Goal: Task Accomplishment & Management: Complete application form

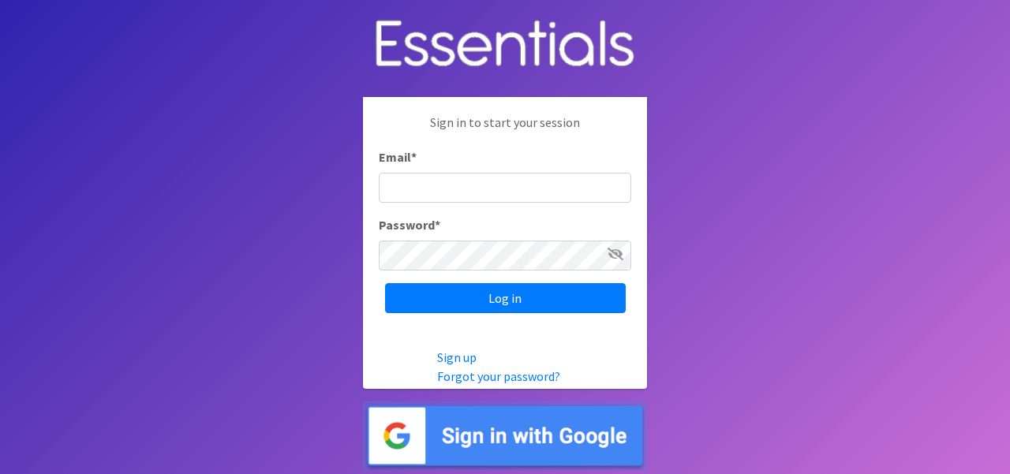
click at [424, 190] on input "Email *" at bounding box center [505, 188] width 253 height 30
type input "[EMAIL_ADDRESS][DOMAIN_NAME]"
click at [385, 283] on input "Log in" at bounding box center [505, 298] width 241 height 30
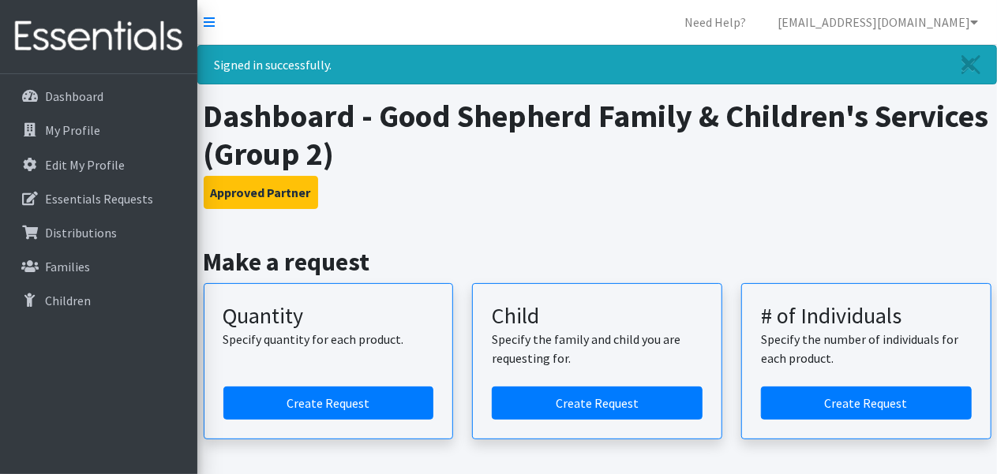
scroll to position [158, 0]
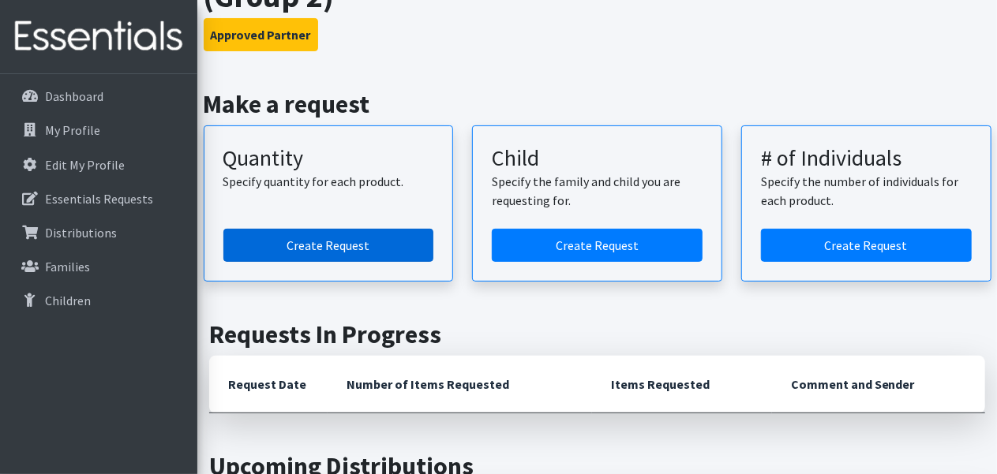
click at [320, 242] on link "Create Request" at bounding box center [328, 245] width 211 height 33
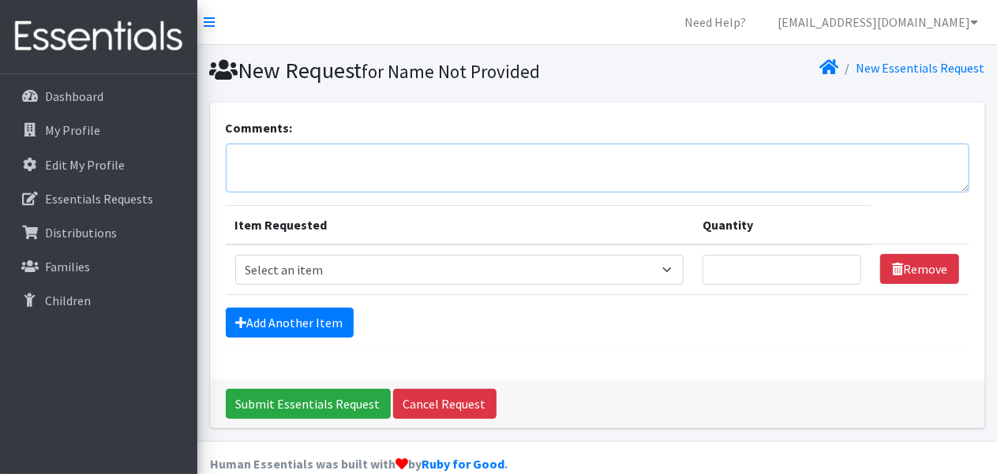
click at [361, 189] on textarea "Comments:" at bounding box center [598, 168] width 744 height 49
type textarea "[GEOGRAPHIC_DATA]"
click at [433, 263] on select "Select an item Size 0/Newborn Size 1 Size 2 Size 3 Size 4 Size 5 Size 6 Size 7 …" at bounding box center [459, 270] width 449 height 30
select select "1095"
click at [235, 255] on select "Select an item Size 0/Newborn Size 1 Size 2 Size 3 Size 4 Size 5 Size 6 Size 7 …" at bounding box center [459, 270] width 449 height 30
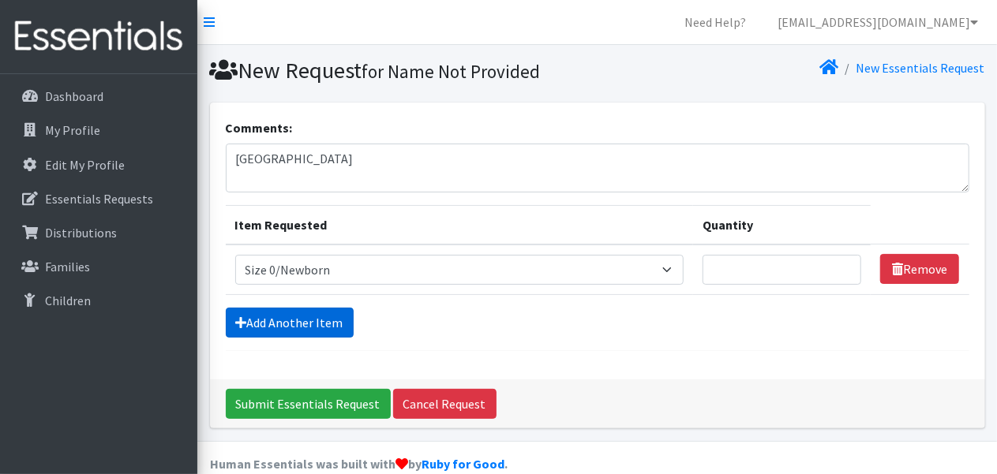
click at [332, 320] on link "Add Another Item" at bounding box center [290, 323] width 128 height 30
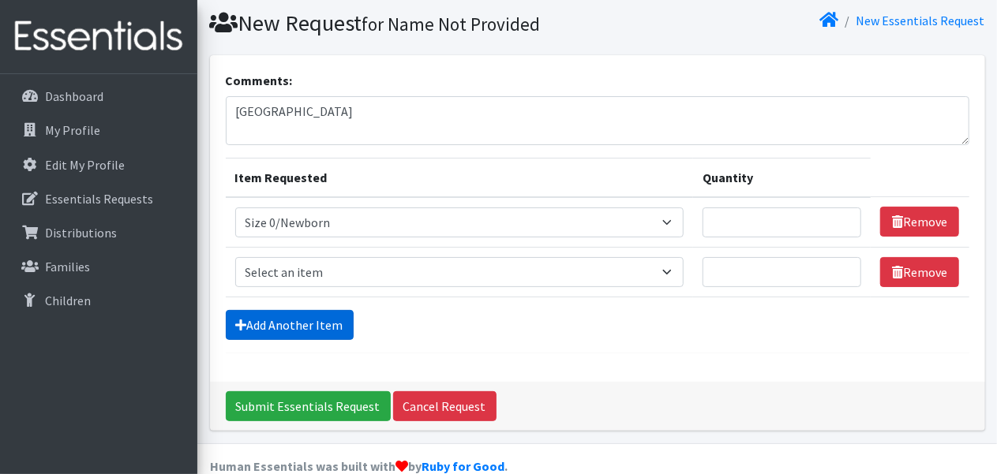
scroll to position [73, 0]
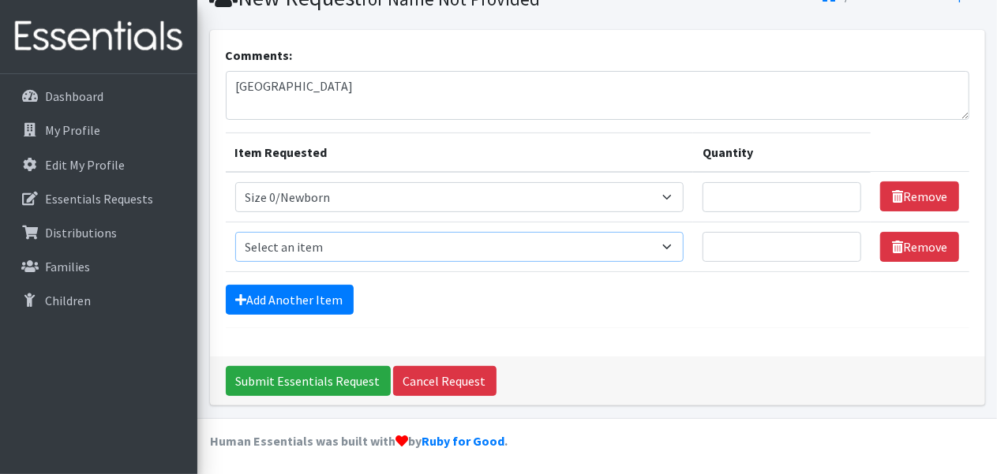
drag, startPoint x: 352, startPoint y: 252, endPoint x: 352, endPoint y: 238, distance: 14.2
click at [352, 252] on select "Select an item Size 0/Newborn Size 1 Size 2 Size 3 Size 4 Size 5 Size 6 Size 7 …" at bounding box center [459, 247] width 449 height 30
select select "1090"
click at [235, 232] on select "Select an item Size 0/Newborn Size 1 Size 2 Size 3 Size 4 Size 5 Size 6 Size 7 …" at bounding box center [459, 247] width 449 height 30
click at [290, 296] on link "Add Another Item" at bounding box center [290, 300] width 128 height 30
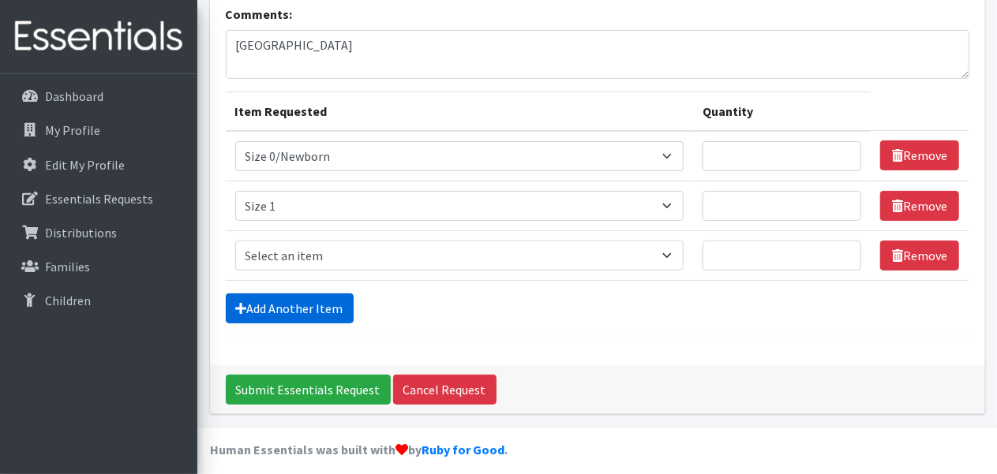
scroll to position [122, 0]
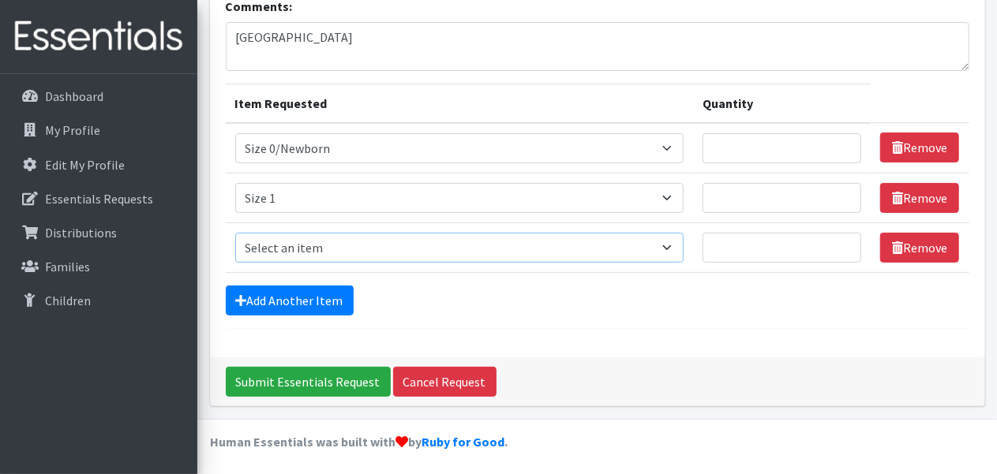
drag, startPoint x: 302, startPoint y: 245, endPoint x: 303, endPoint y: 234, distance: 11.9
click at [302, 244] on select "Select an item Size 0/Newborn Size 1 Size 2 Size 3 Size 4 Size 5 Size 6 Size 7 …" at bounding box center [459, 248] width 449 height 30
select select "1091"
click at [235, 233] on select "Select an item Size 0/Newborn Size 1 Size 2 Size 3 Size 4 Size 5 Size 6 Size 7 …" at bounding box center [459, 248] width 449 height 30
click at [299, 296] on link "Add Another Item" at bounding box center [290, 301] width 128 height 30
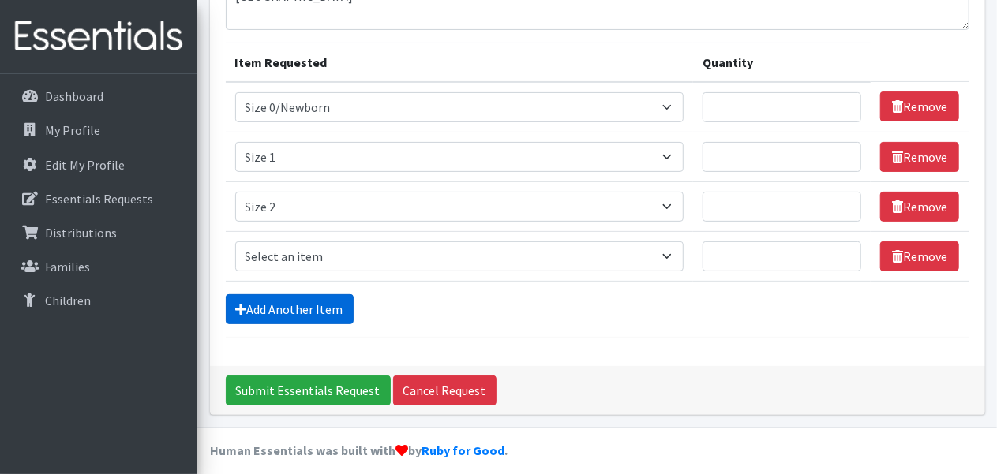
scroll to position [171, 0]
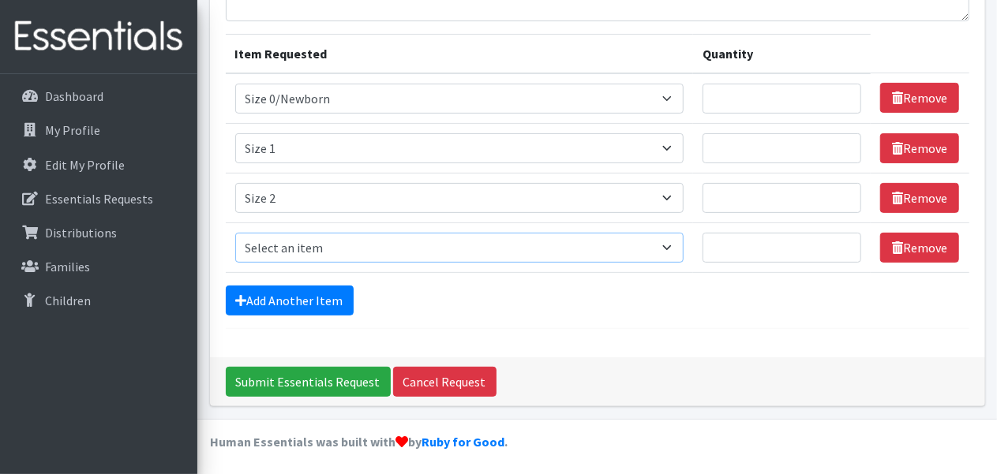
click at [325, 249] on select "Select an item Size 0/Newborn Size 1 Size 2 Size 3 Size 4 Size 5 Size 6 Size 7 …" at bounding box center [459, 248] width 449 height 30
select select "1097"
click at [235, 233] on select "Select an item Size 0/Newborn Size 1 Size 2 Size 3 Size 4 Size 5 Size 6 Size 7 …" at bounding box center [459, 248] width 449 height 30
click at [328, 292] on link "Add Another Item" at bounding box center [290, 301] width 128 height 30
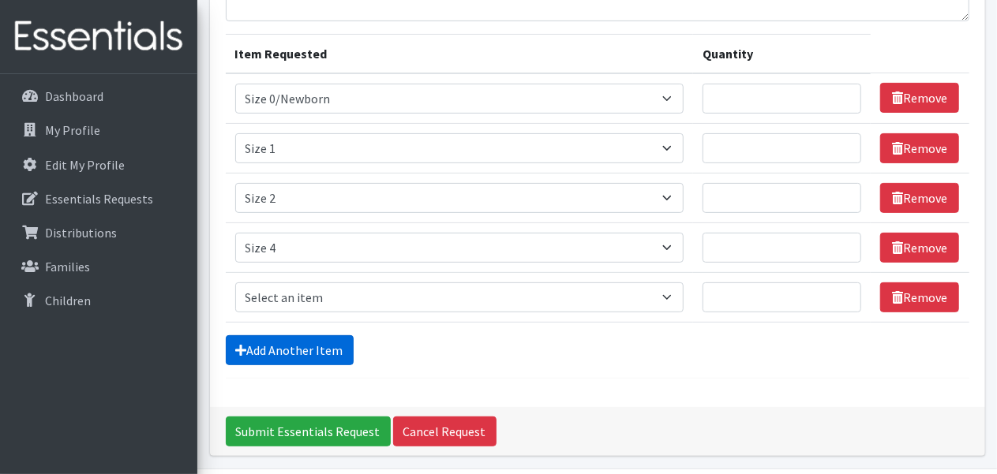
scroll to position [221, 0]
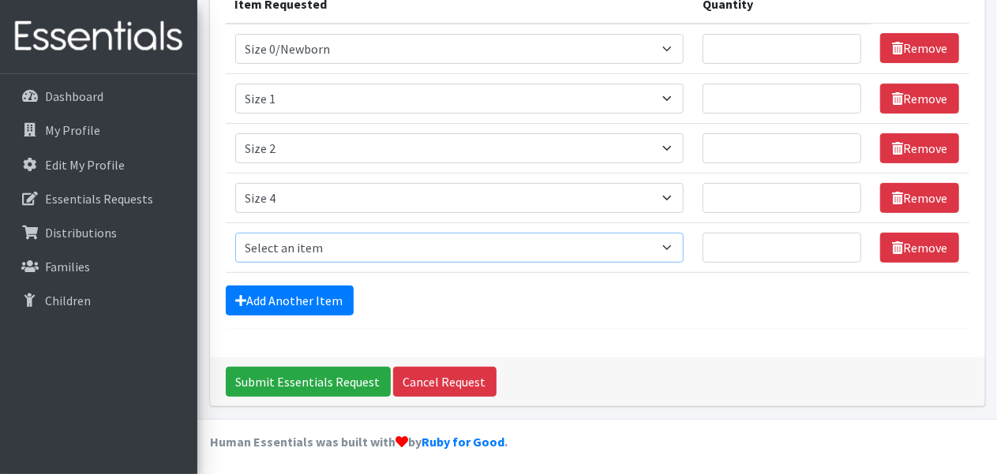
click at [324, 233] on select "Select an item Size 0/Newborn Size 1 Size 2 Size 3 Size 4 Size 5 Size 6 Size 7 …" at bounding box center [459, 248] width 449 height 30
select select "1094"
click at [235, 233] on select "Select an item Size 0/Newborn Size 1 Size 2 Size 3 Size 4 Size 5 Size 6 Size 7 …" at bounding box center [459, 248] width 449 height 30
click at [306, 305] on link "Add Another Item" at bounding box center [290, 301] width 128 height 30
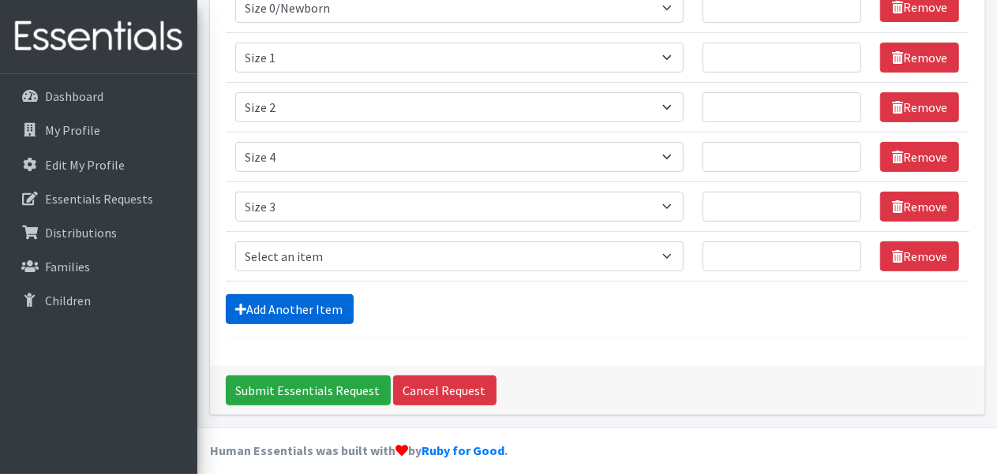
scroll to position [270, 0]
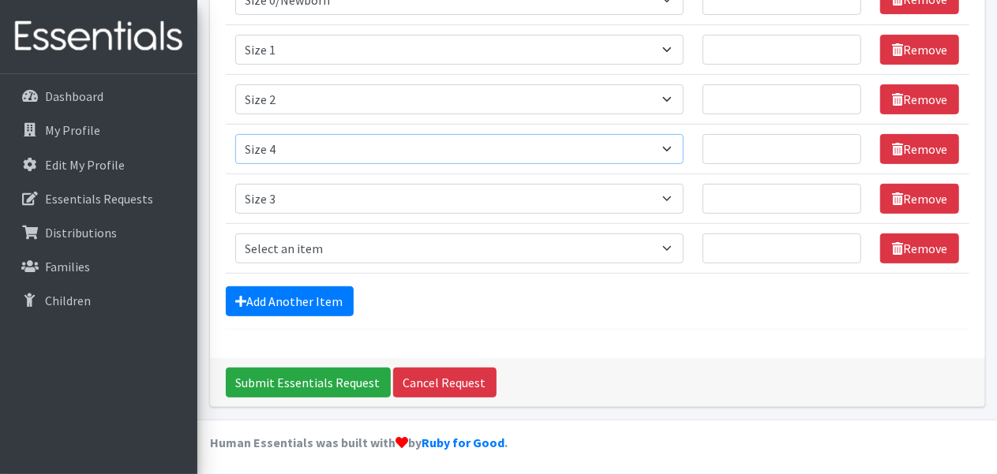
click at [508, 147] on select "Select an item Size 0/Newborn Size 1 Size 2 Size 3 Size 4 Size 5 Size 6 Size 7 …" at bounding box center [459, 149] width 449 height 30
select select "1094"
click at [235, 134] on select "Select an item Size 0/Newborn Size 1 Size 2 Size 3 Size 4 Size 5 Size 6 Size 7 …" at bounding box center [459, 149] width 449 height 30
click at [347, 200] on select "Select an item Size 0/Newborn Size 1 Size 2 Size 3 Size 4 Size 5 Size 6 Size 7 …" at bounding box center [459, 199] width 449 height 30
select select "1097"
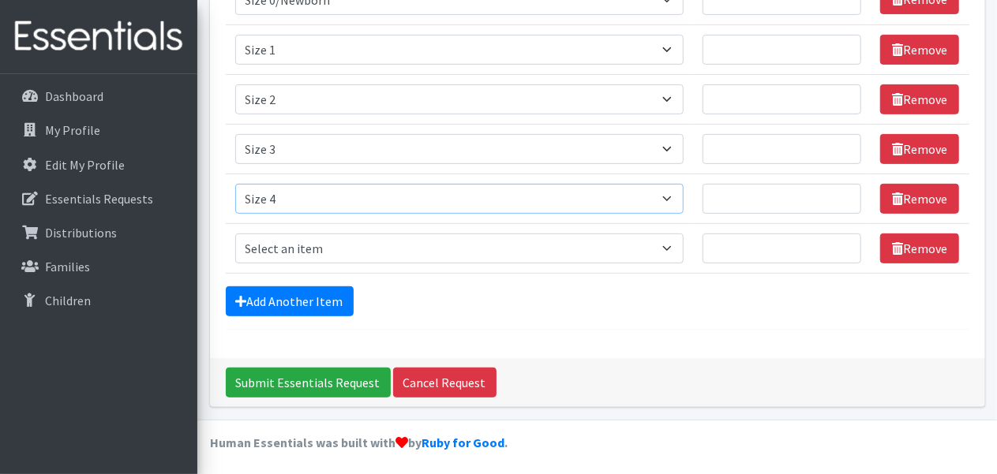
click at [235, 184] on select "Select an item Size 0/Newborn Size 1 Size 2 Size 3 Size 4 Size 5 Size 6 Size 7 …" at bounding box center [459, 199] width 449 height 30
click at [305, 298] on link "Add Another Item" at bounding box center [290, 302] width 128 height 30
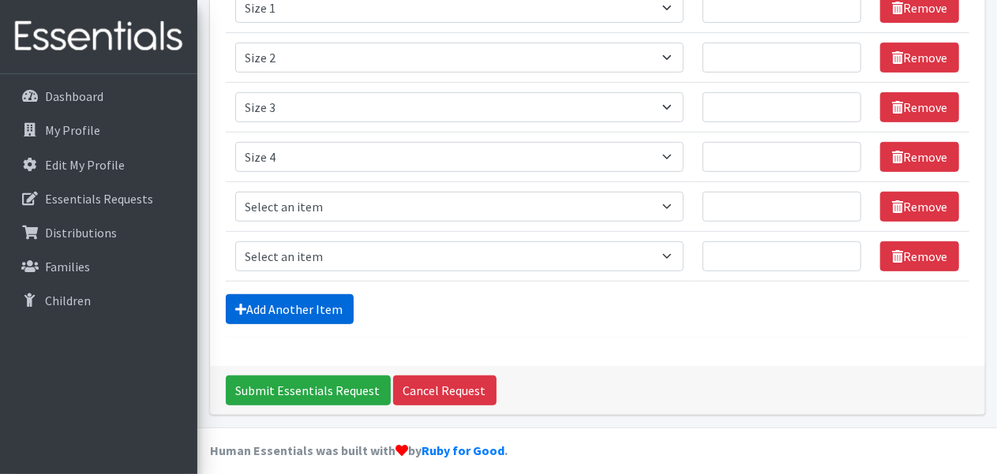
scroll to position [320, 0]
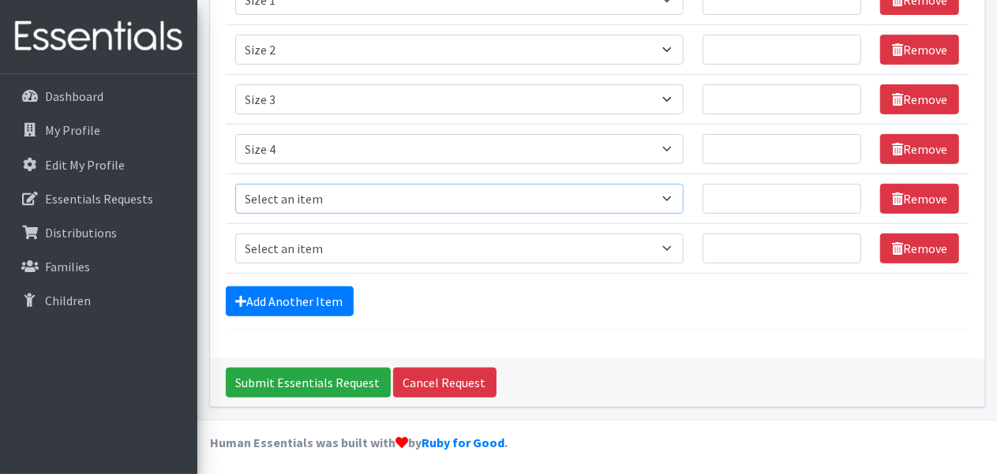
click at [310, 203] on select "Select an item Size 0/Newborn Size 1 Size 2 Size 3 Size 4 Size 5 Size 6 Size 7 …" at bounding box center [459, 199] width 449 height 30
select select "1098"
click at [235, 184] on select "Select an item Size 0/Newborn Size 1 Size 2 Size 3 Size 4 Size 5 Size 6 Size 7 …" at bounding box center [459, 199] width 449 height 30
click at [295, 247] on select "Select an item Size 0/Newborn Size 1 Size 2 Size 3 Size 4 Size 5 Size 6 Size 7 …" at bounding box center [459, 249] width 449 height 30
click at [301, 247] on select "Select an item Size 0/Newborn Size 1 Size 2 Size 3 Size 4 Size 5 Size 6 Size 7 …" at bounding box center [459, 249] width 449 height 30
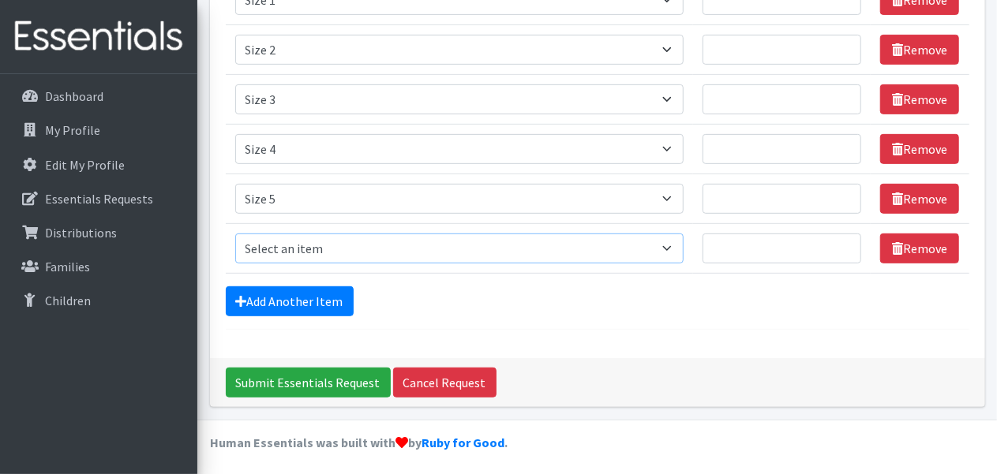
drag, startPoint x: 301, startPoint y: 247, endPoint x: 302, endPoint y: 234, distance: 12.7
click at [301, 247] on select "Select an item Size 0/Newborn Size 1 Size 2 Size 3 Size 4 Size 5 Size 6 Size 7 …" at bounding box center [459, 249] width 449 height 30
select select "1100"
click at [235, 234] on select "Select an item Size 0/Newborn Size 1 Size 2 Size 3 Size 4 Size 5 Size 6 Size 7 …" at bounding box center [459, 249] width 449 height 30
click at [310, 302] on link "Add Another Item" at bounding box center [290, 302] width 128 height 30
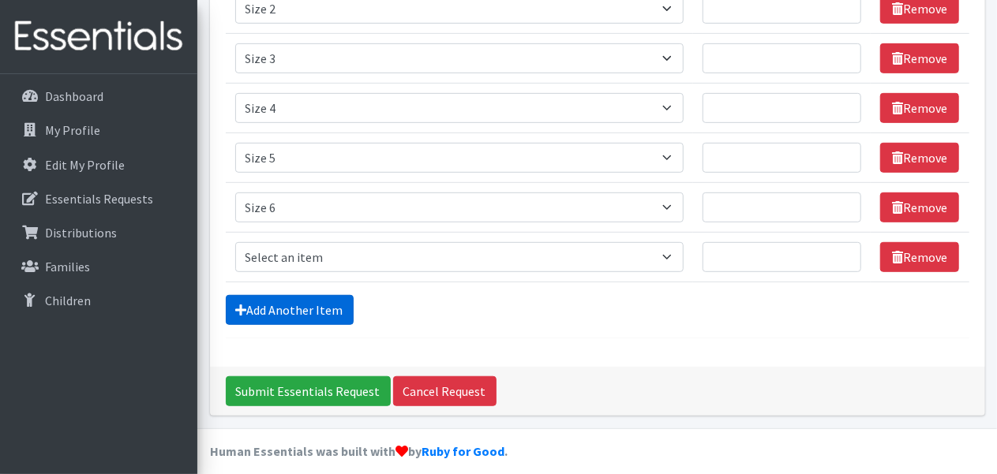
scroll to position [369, 0]
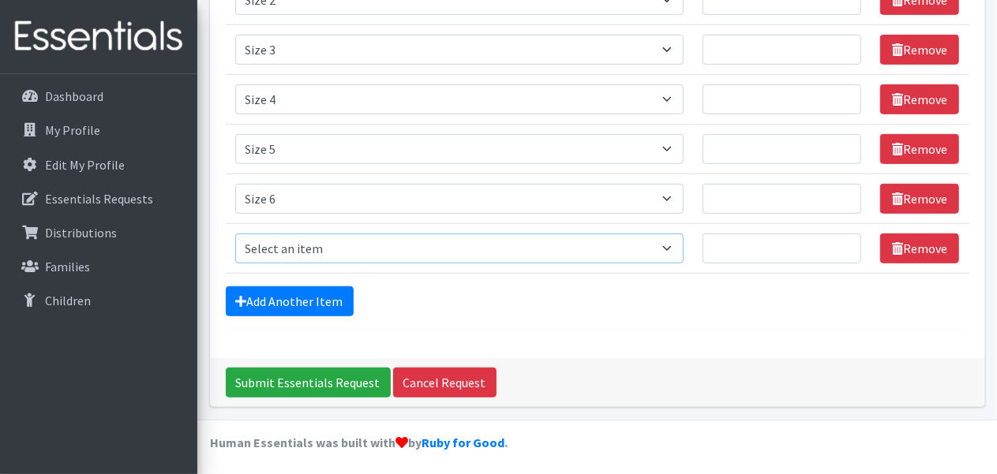
click at [292, 249] on select "Select an item Size 0/Newborn Size 1 Size 2 Size 3 Size 4 Size 5 Size 6 Size 7 …" at bounding box center [459, 249] width 449 height 30
select select "1105"
click at [235, 234] on select "Select an item Size 0/Newborn Size 1 Size 2 Size 3 Size 4 Size 5 Size 6 Size 7 …" at bounding box center [459, 249] width 449 height 30
click at [292, 301] on link "Add Another Item" at bounding box center [290, 302] width 128 height 30
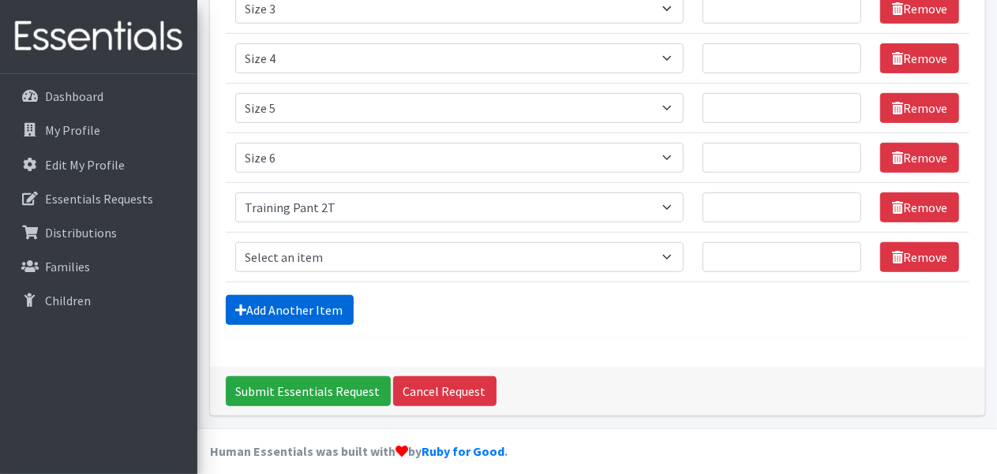
scroll to position [418, 0]
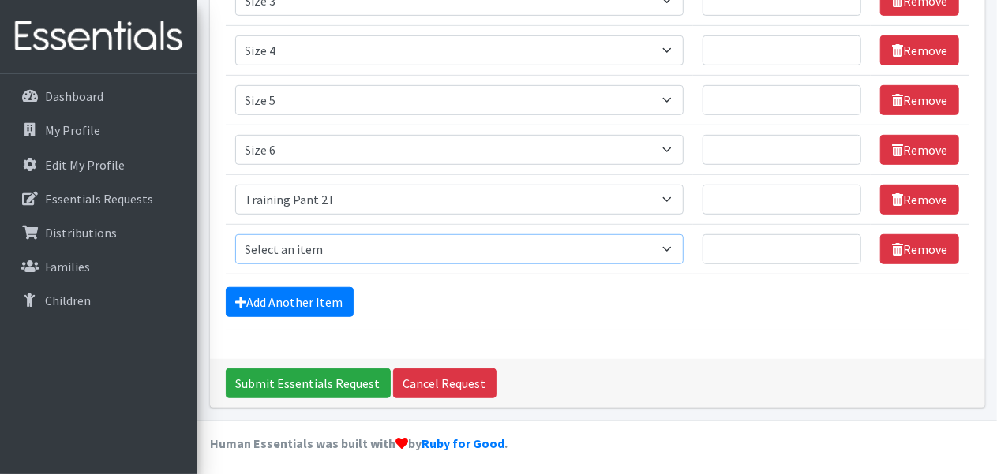
click at [325, 242] on select "Select an item Size 0/Newborn Size 1 Size 2 Size 3 Size 4 Size 5 Size 6 Size 7 …" at bounding box center [459, 249] width 449 height 30
select select "1107"
click at [235, 234] on select "Select an item Size 0/Newborn Size 1 Size 2 Size 3 Size 4 Size 5 Size 6 Size 7 …" at bounding box center [459, 249] width 449 height 30
click at [318, 294] on link "Add Another Item" at bounding box center [290, 302] width 128 height 30
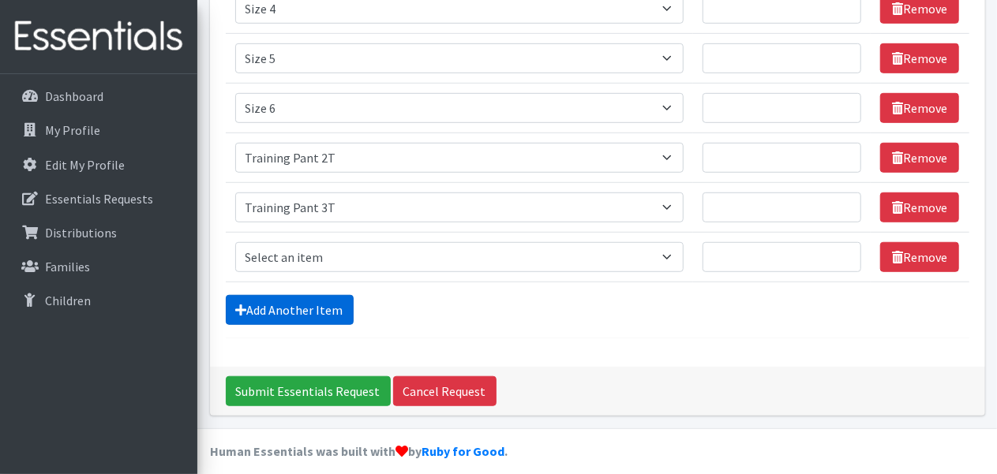
scroll to position [468, 0]
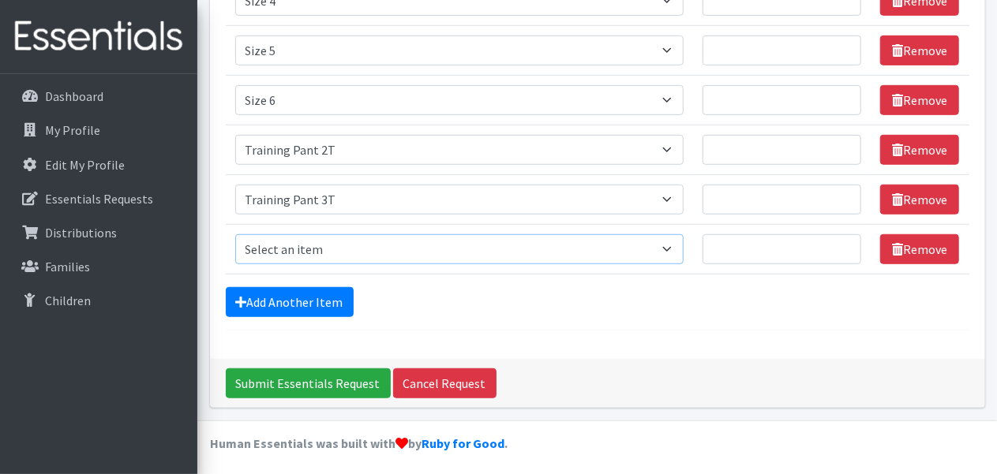
click at [325, 256] on select "Select an item Size 0/Newborn Size 1 Size 2 Size 3 Size 4 Size 5 Size 6 Size 7 …" at bounding box center [459, 249] width 449 height 30
select select "1093"
click at [235, 234] on select "Select an item Size 0/Newborn Size 1 Size 2 Size 3 Size 4 Size 5 Size 6 Size 7 …" at bounding box center [459, 249] width 449 height 30
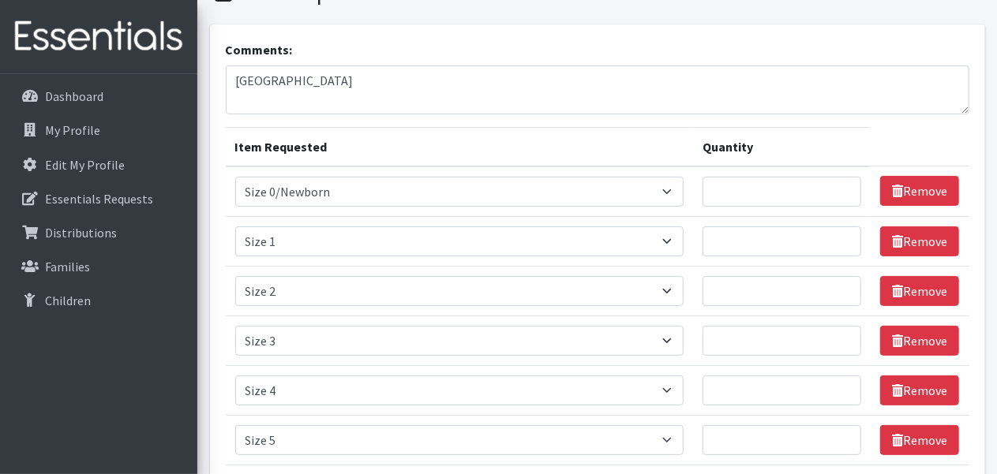
scroll to position [73, 0]
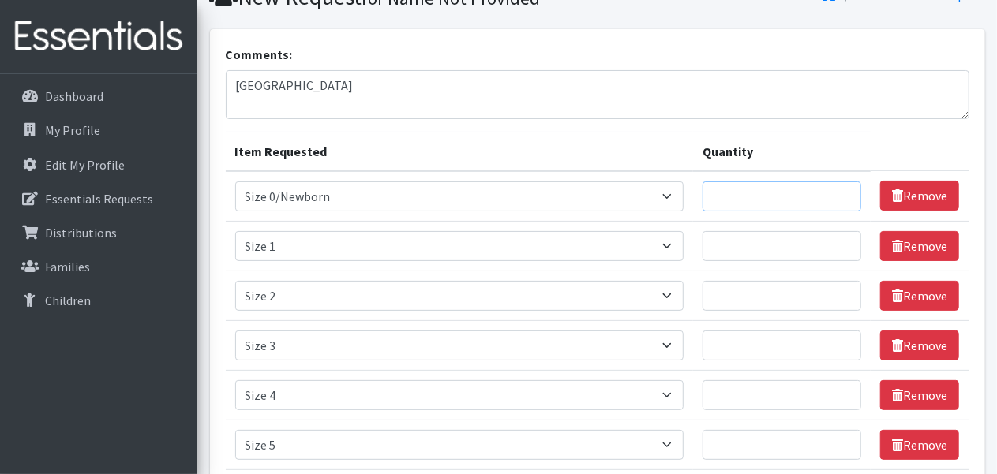
click at [792, 200] on input "Quantity" at bounding box center [781, 197] width 159 height 30
type input "250"
type input "200"
type input "300"
type input "350"
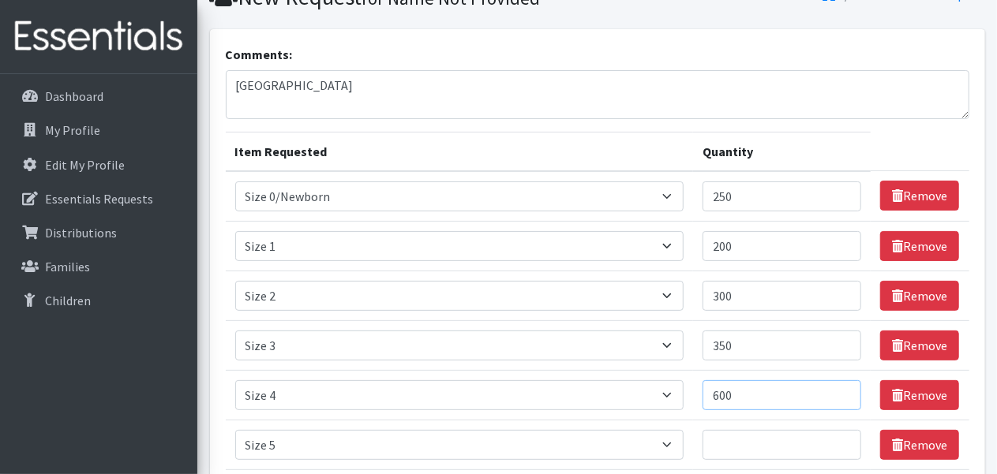
type input "600"
type input "200"
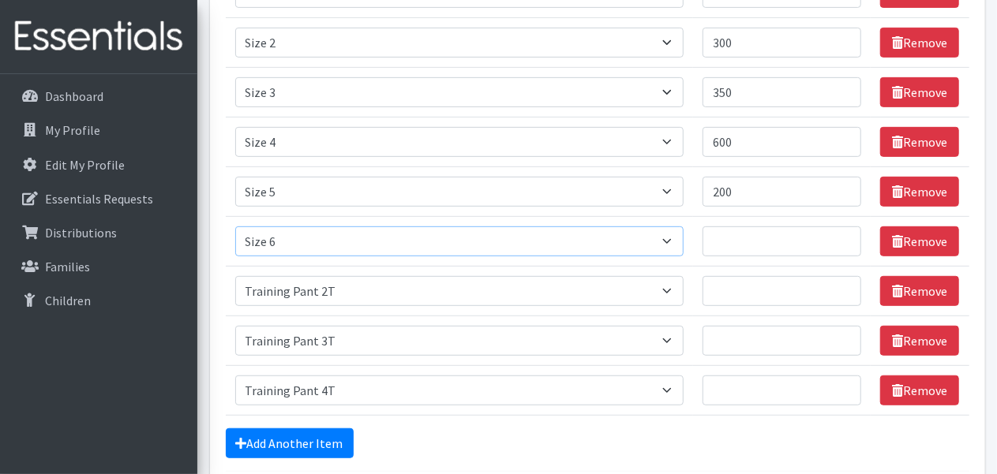
scroll to position [328, 0]
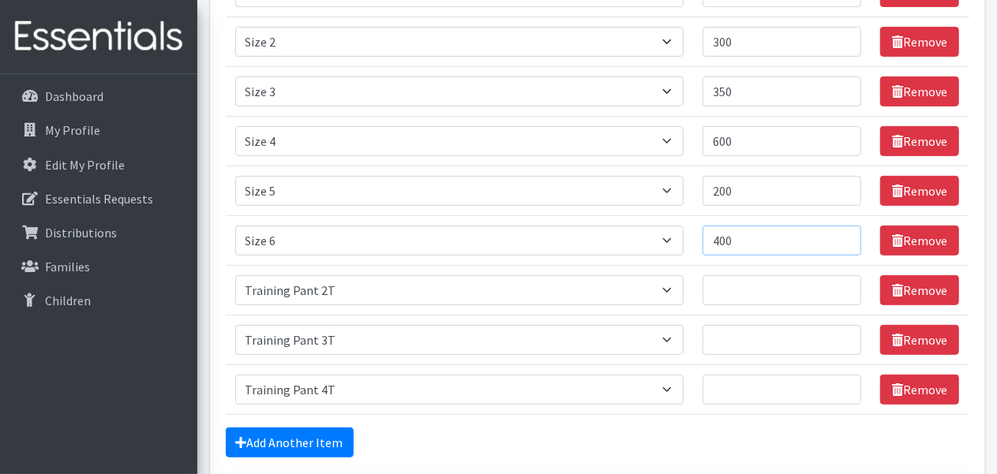
type input "400"
type input "90"
type input "0"
type input "60"
click at [640, 455] on form "Comments: Farmington Item Requested Quantity Item Requested Select an item Size…" at bounding box center [598, 131] width 744 height 680
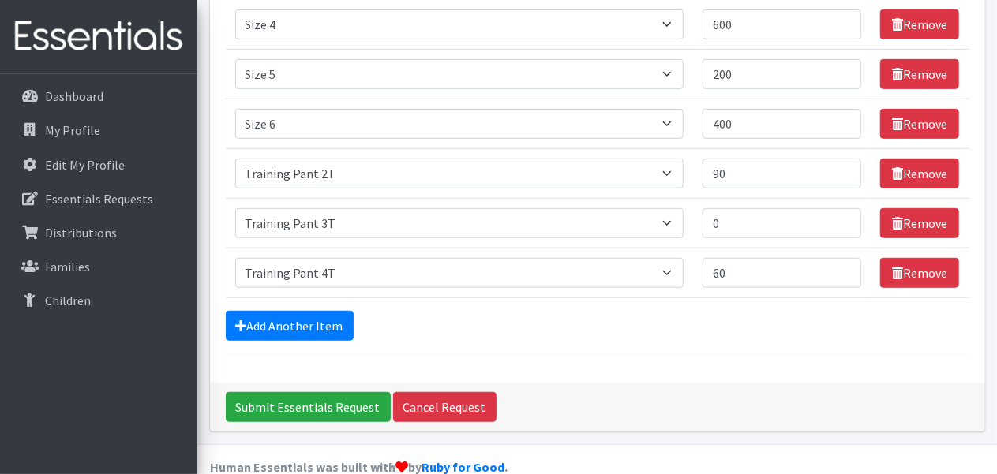
scroll to position [468, 0]
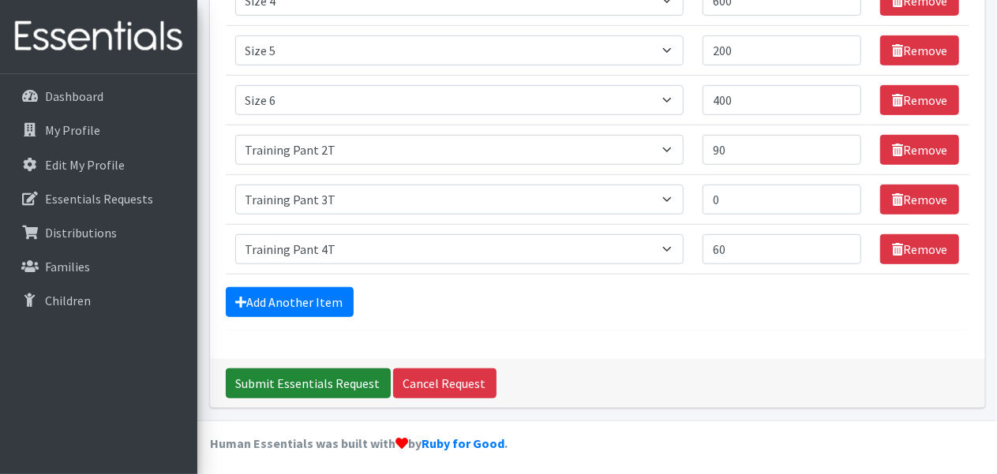
click at [322, 384] on input "Submit Essentials Request" at bounding box center [308, 384] width 165 height 30
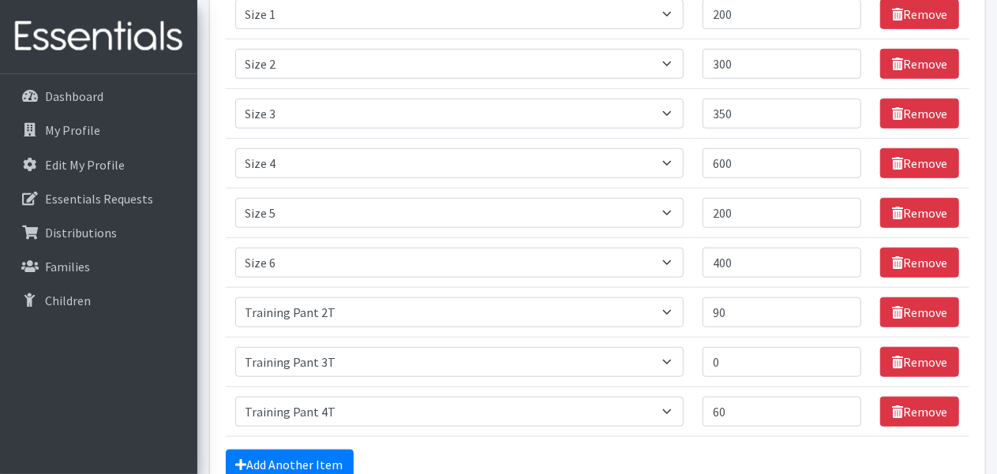
scroll to position [631, 0]
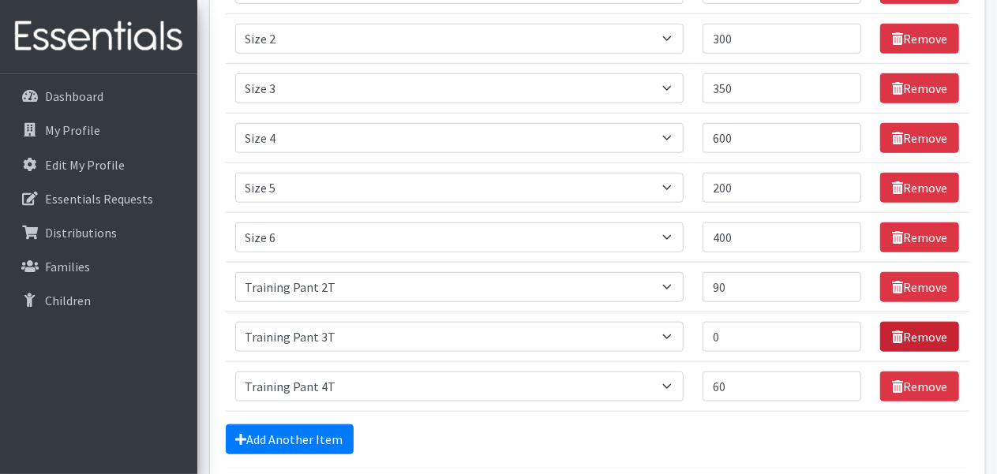
click at [929, 338] on link "Remove" at bounding box center [919, 337] width 79 height 30
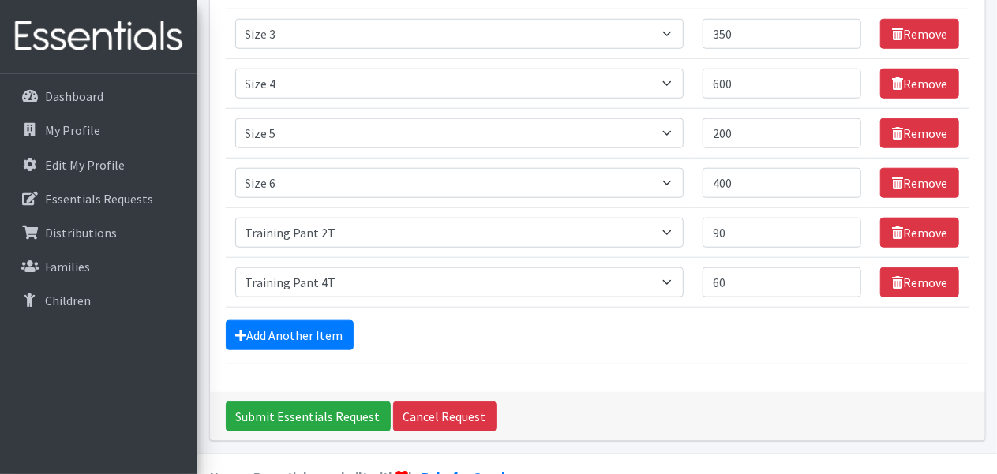
scroll to position [720, 0]
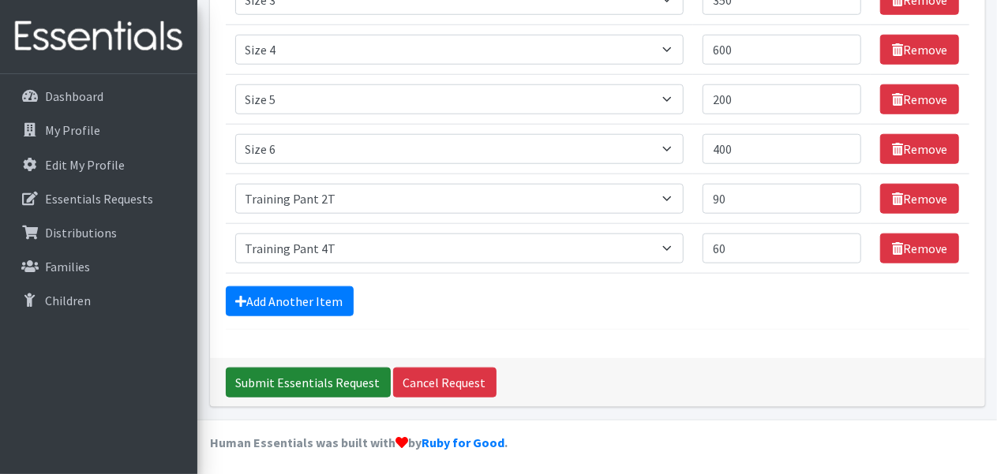
click at [354, 384] on input "Submit Essentials Request" at bounding box center [308, 383] width 165 height 30
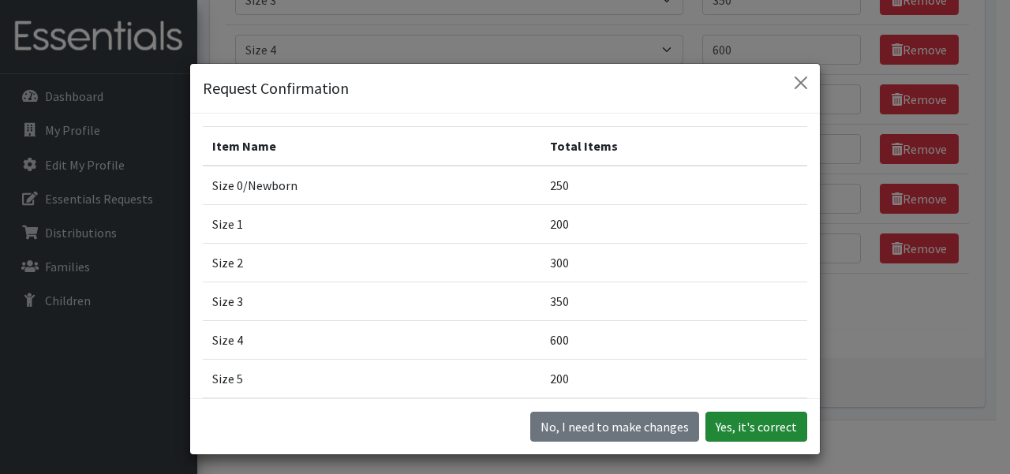
click at [762, 429] on button "Yes, it's correct" at bounding box center [757, 427] width 102 height 30
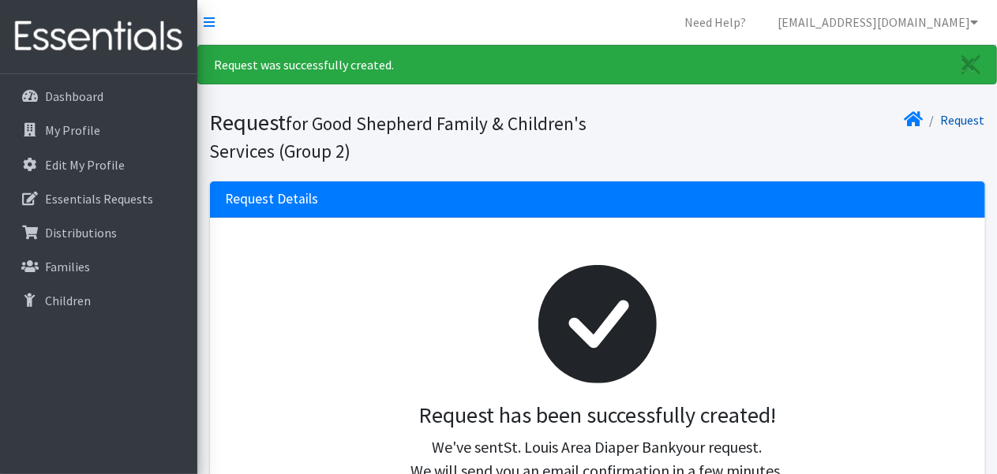
click at [953, 122] on link "Request" at bounding box center [963, 120] width 44 height 16
click at [73, 101] on p "Dashboard" at bounding box center [74, 96] width 58 height 16
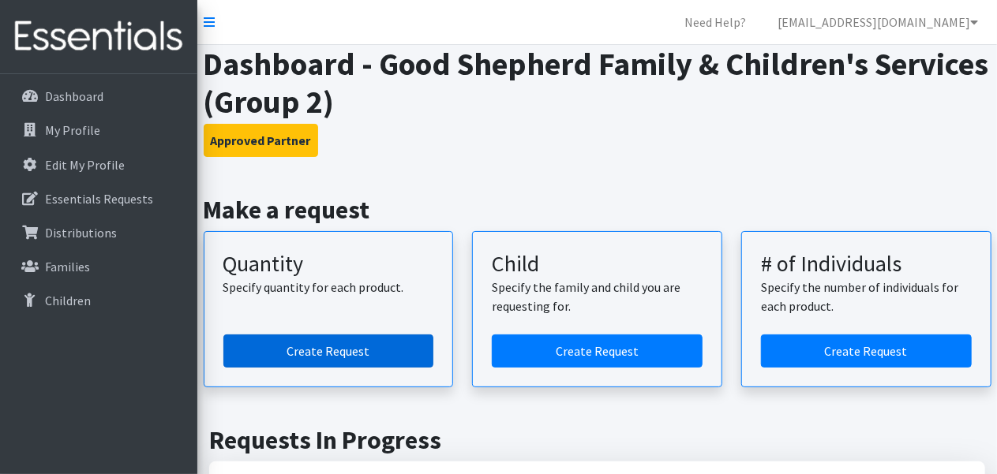
click at [313, 353] on link "Create Request" at bounding box center [328, 351] width 211 height 33
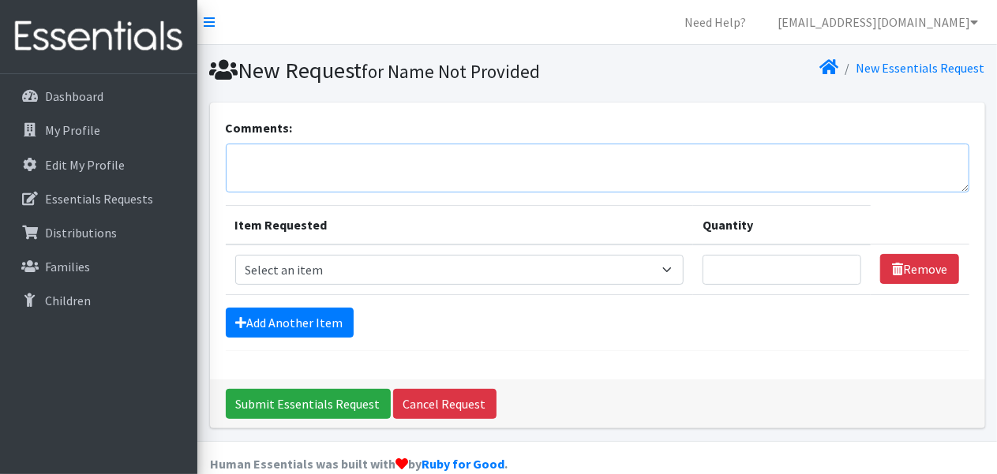
click at [328, 180] on textarea "Comments:" at bounding box center [598, 168] width 744 height 49
type textarea "[GEOGRAPHIC_DATA][PERSON_NAME]"
click at [326, 264] on select "Select an item Size 0/Newborn Size 1 Size 2 Size 3 Size 4 Size 5 Size 6 Size 7 …" at bounding box center [459, 270] width 449 height 30
select select "1095"
click at [235, 255] on select "Select an item Size 0/Newborn Size 1 Size 2 Size 3 Size 4 Size 5 Size 6 Size 7 …" at bounding box center [459, 270] width 449 height 30
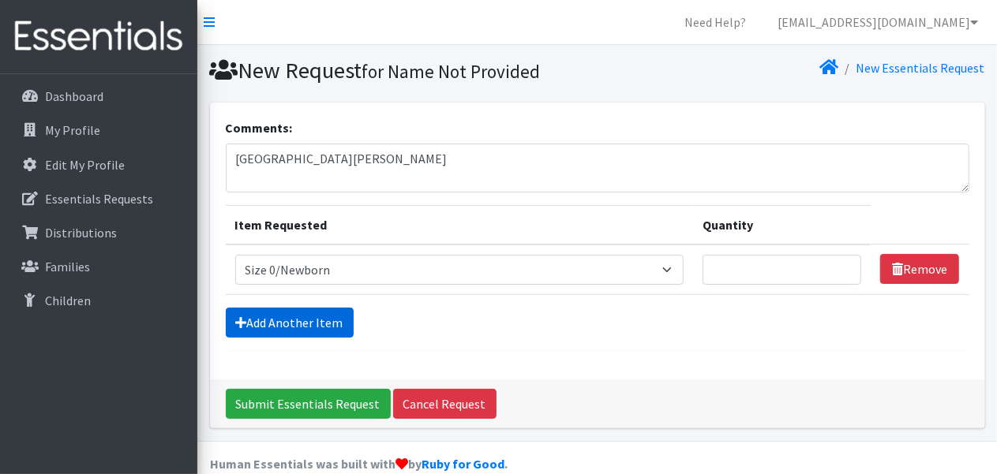
click at [269, 313] on link "Add Another Item" at bounding box center [290, 323] width 128 height 30
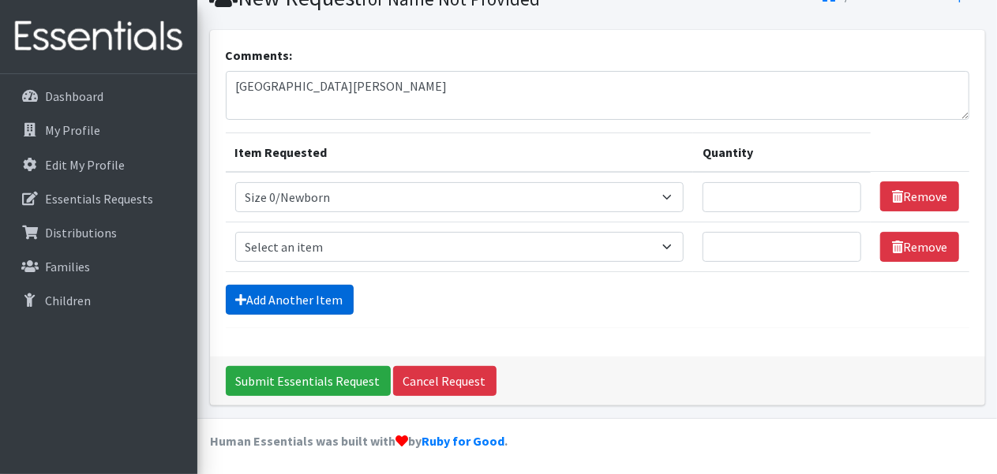
click at [275, 301] on link "Add Another Item" at bounding box center [290, 300] width 128 height 30
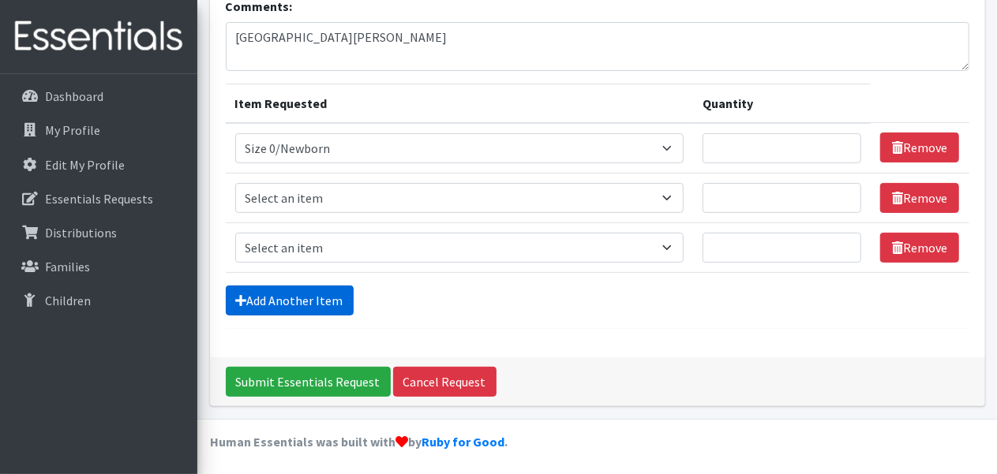
click at [279, 298] on link "Add Another Item" at bounding box center [290, 301] width 128 height 30
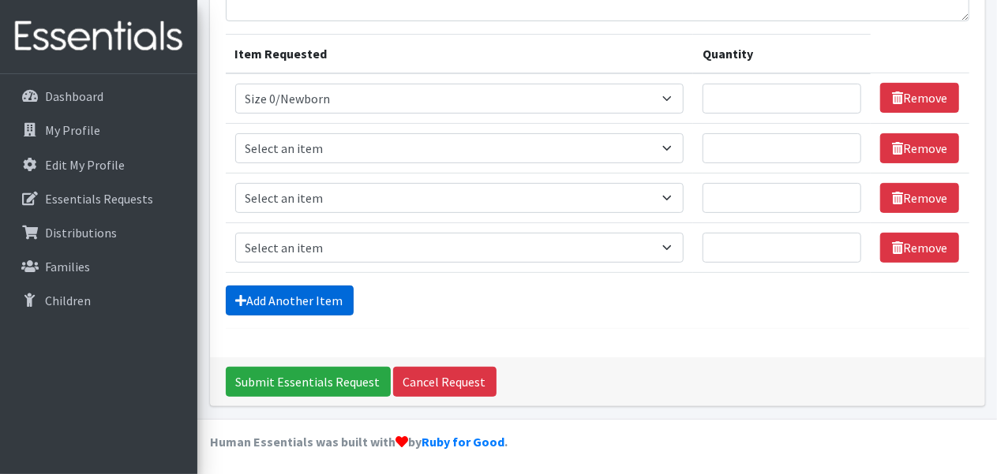
click at [278, 296] on link "Add Another Item" at bounding box center [290, 301] width 128 height 30
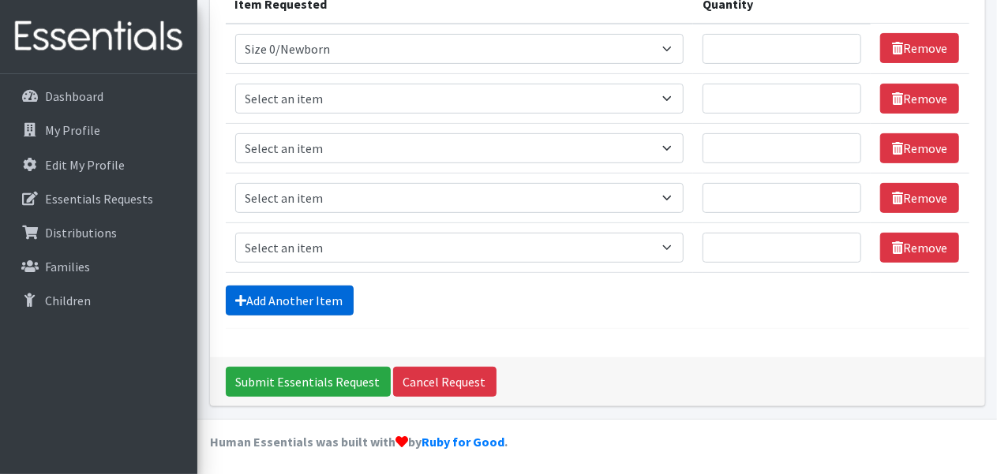
click at [278, 305] on link "Add Another Item" at bounding box center [290, 301] width 128 height 30
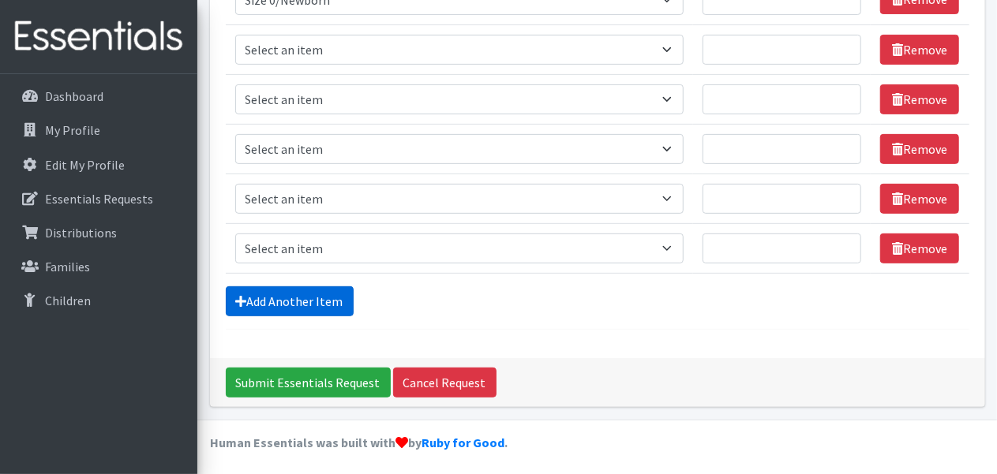
click at [279, 304] on link "Add Another Item" at bounding box center [290, 302] width 128 height 30
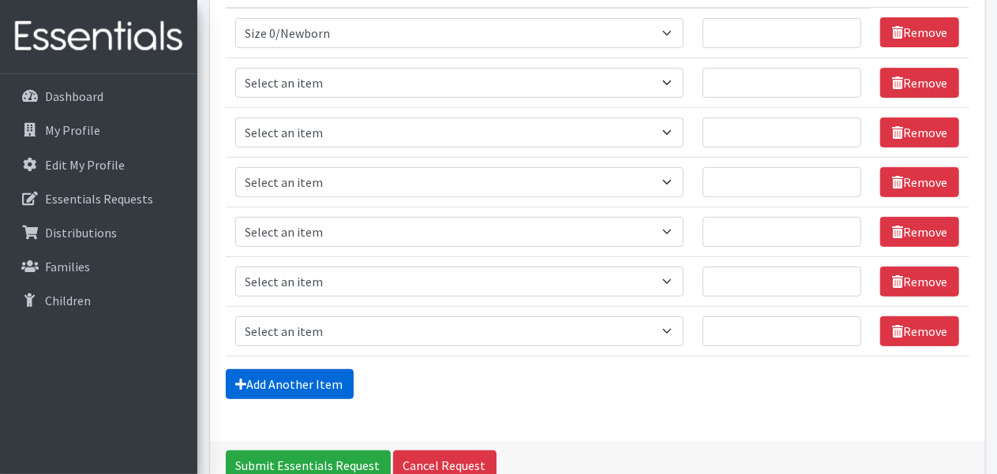
scroll to position [162, 0]
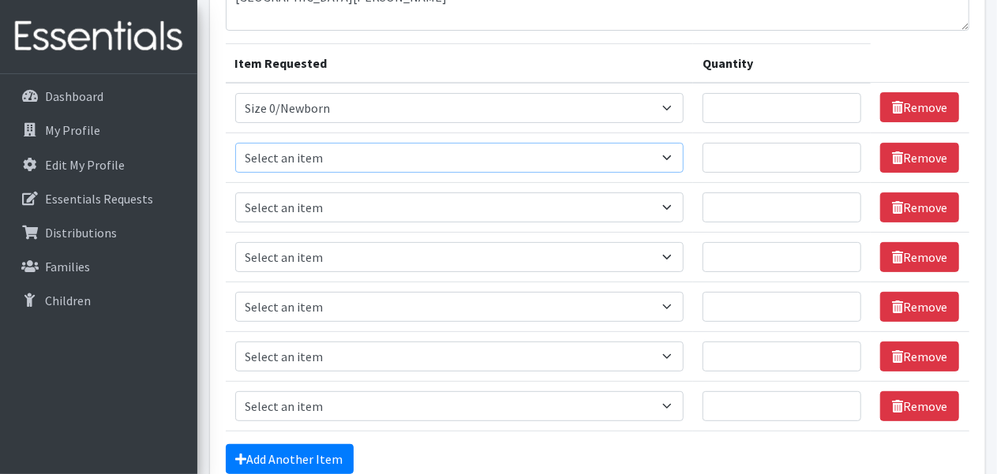
drag, startPoint x: 287, startPoint y: 149, endPoint x: 295, endPoint y: 167, distance: 19.4
click at [289, 151] on select "Select an item Size 0/Newborn Size 1 Size 2 Size 3 Size 4 Size 5 Size 6 Size 7 …" at bounding box center [459, 158] width 449 height 30
select select "1090"
click at [235, 143] on select "Select an item Size 0/Newborn Size 1 Size 2 Size 3 Size 4 Size 5 Size 6 Size 7 …" at bounding box center [459, 158] width 449 height 30
drag, startPoint x: 300, startPoint y: 203, endPoint x: 308, endPoint y: 217, distance: 16.3
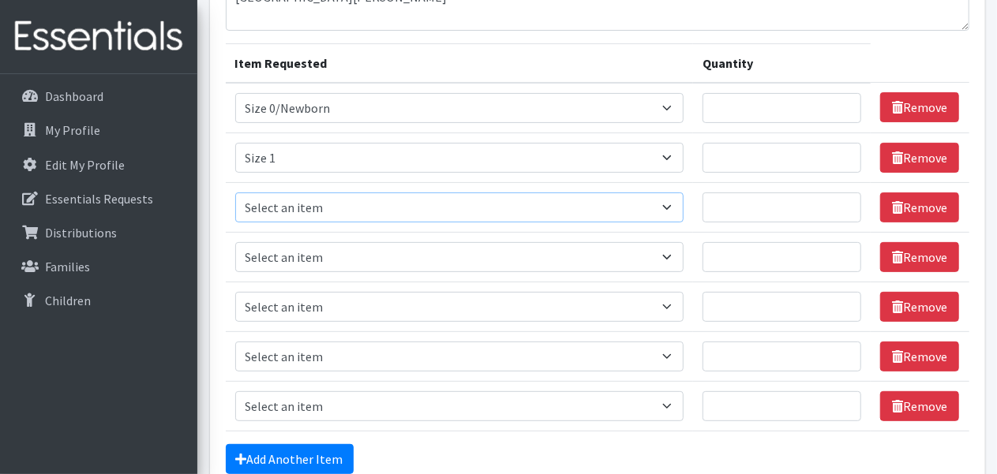
click at [300, 203] on select "Select an item Size 0/Newborn Size 1 Size 2 Size 3 Size 4 Size 5 Size 6 Size 7 …" at bounding box center [459, 208] width 449 height 30
select select "1091"
click at [235, 193] on select "Select an item Size 0/Newborn Size 1 Size 2 Size 3 Size 4 Size 5 Size 6 Size 7 …" at bounding box center [459, 208] width 449 height 30
click at [307, 251] on select "Select an item Size 0/Newborn Size 1 Size 2 Size 3 Size 4 Size 5 Size 6 Size 7 …" at bounding box center [459, 257] width 449 height 30
select select "1094"
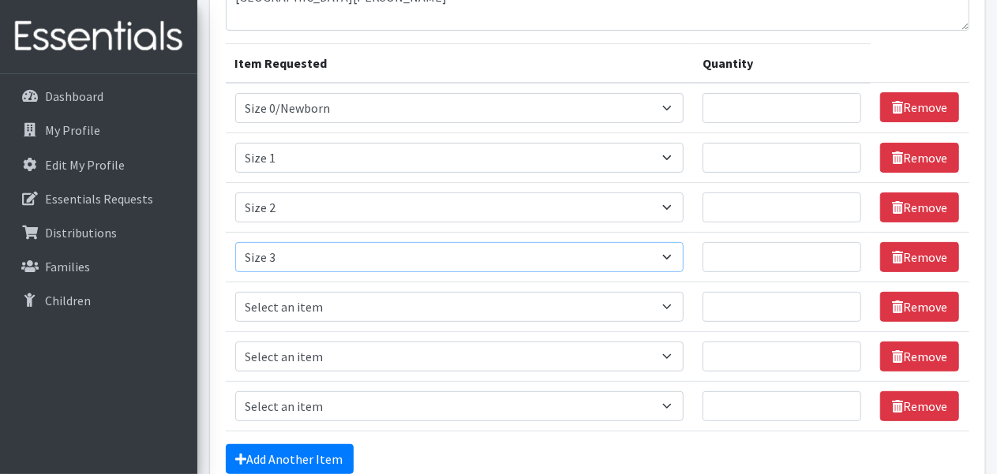
click at [235, 242] on select "Select an item Size 0/Newborn Size 1 Size 2 Size 3 Size 4 Size 5 Size 6 Size 7 …" at bounding box center [459, 257] width 449 height 30
click at [308, 309] on select "Select an item Size 0/Newborn Size 1 Size 2 Size 3 Size 4 Size 5 Size 6 Size 7 …" at bounding box center [459, 307] width 449 height 30
select select "1097"
click at [235, 292] on select "Select an item Size 0/Newborn Size 1 Size 2 Size 3 Size 4 Size 5 Size 6 Size 7 …" at bounding box center [459, 307] width 449 height 30
click at [309, 343] on select "Select an item Size 0/Newborn Size 1 Size 2 Size 3 Size 4 Size 5 Size 6 Size 7 …" at bounding box center [459, 357] width 449 height 30
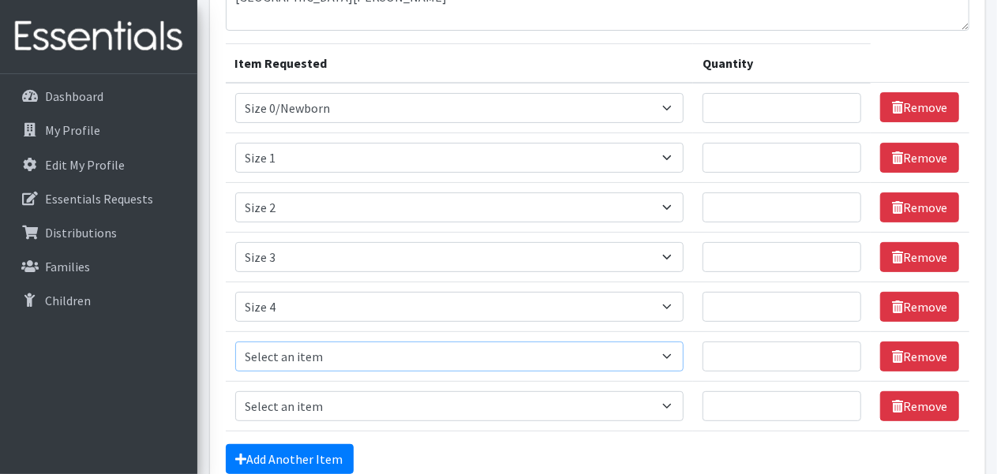
select select "1098"
click at [235, 342] on select "Select an item Size 0/Newborn Size 1 Size 2 Size 3 Size 4 Size 5 Size 6 Size 7 …" at bounding box center [459, 357] width 449 height 30
click at [362, 394] on select "Select an item Size 0/Newborn Size 1 Size 2 Size 3 Size 4 Size 5 Size 6 Size 7 …" at bounding box center [459, 406] width 449 height 30
select select "1100"
click at [235, 391] on select "Select an item Size 0/Newborn Size 1 Size 2 Size 3 Size 4 Size 5 Size 6 Size 7 …" at bounding box center [459, 406] width 449 height 30
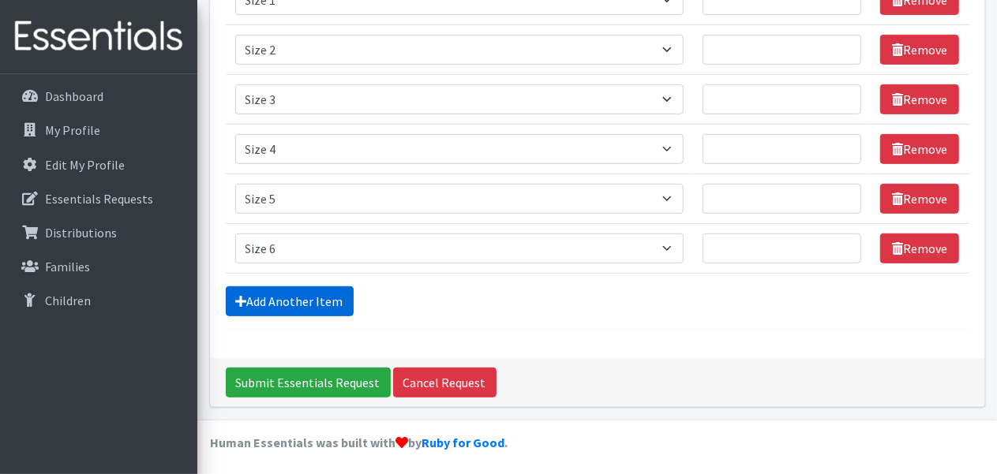
click at [323, 287] on link "Add Another Item" at bounding box center [290, 302] width 128 height 30
click at [320, 291] on link "Add Another Item" at bounding box center [290, 302] width 128 height 30
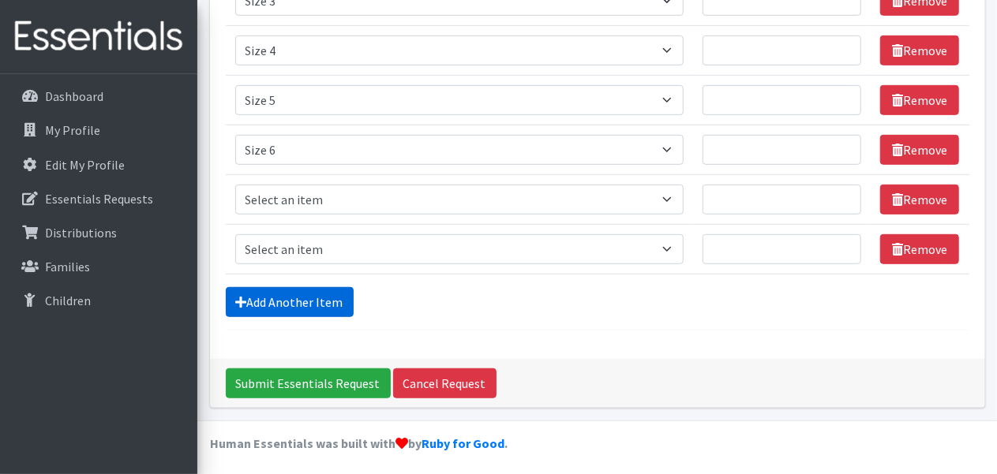
click at [317, 298] on link "Add Another Item" at bounding box center [290, 302] width 128 height 30
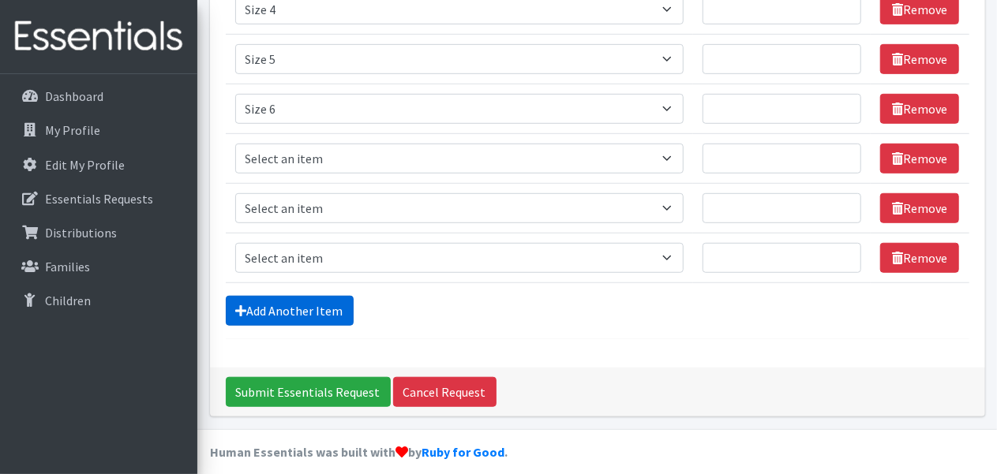
scroll to position [468, 0]
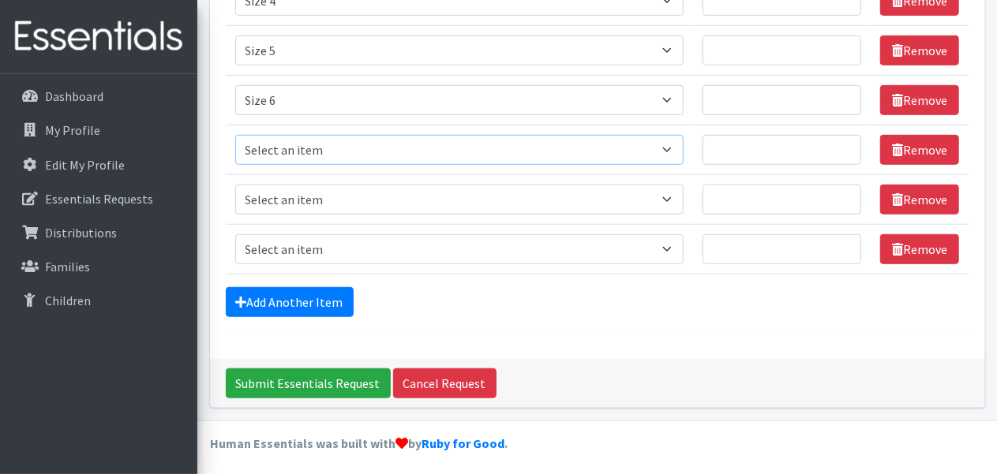
click at [318, 135] on select "Select an item Size 0/Newborn Size 1 Size 2 Size 3 Size 4 Size 5 Size 6 Size 7 …" at bounding box center [459, 150] width 449 height 30
select select "1105"
click at [235, 135] on select "Select an item Size 0/Newborn Size 1 Size 2 Size 3 Size 4 Size 5 Size 6 Size 7 …" at bounding box center [459, 150] width 449 height 30
drag, startPoint x: 307, startPoint y: 195, endPoint x: 307, endPoint y: 208, distance: 12.6
click at [307, 195] on select "Select an item Size 0/Newborn Size 1 Size 2 Size 3 Size 4 Size 5 Size 6 Size 7 …" at bounding box center [459, 200] width 449 height 30
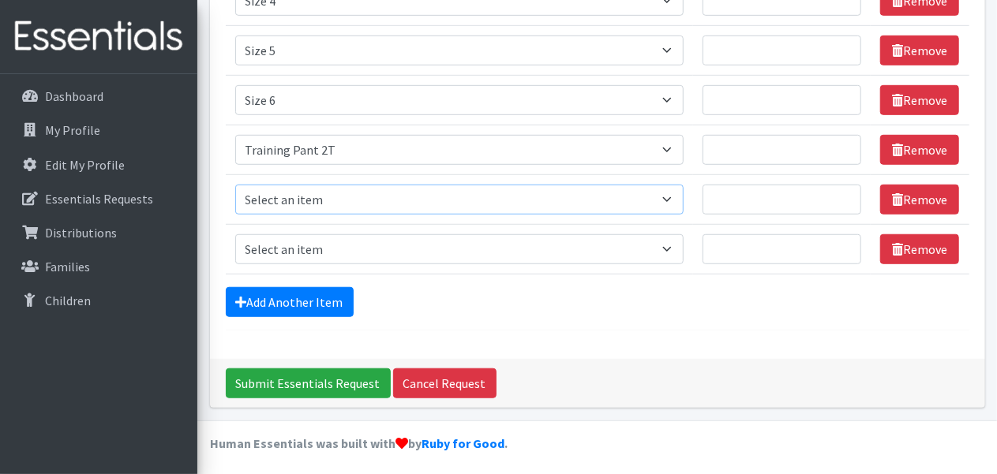
select select "1107"
click at [235, 185] on select "Select an item Size 0/Newborn Size 1 Size 2 Size 3 Size 4 Size 5 Size 6 Size 7 …" at bounding box center [459, 200] width 449 height 30
drag, startPoint x: 311, startPoint y: 245, endPoint x: 311, endPoint y: 286, distance: 40.3
click at [311, 245] on select "Select an item Size 0/Newborn Size 1 Size 2 Size 3 Size 4 Size 5 Size 6 Size 7 …" at bounding box center [459, 249] width 449 height 30
select select "1093"
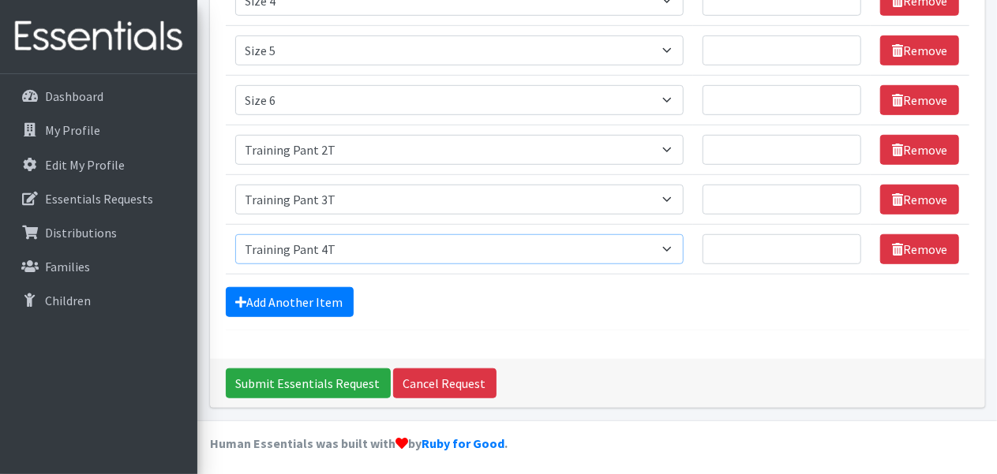
click at [235, 234] on select "Select an item Size 0/Newborn Size 1 Size 2 Size 3 Size 4 Size 5 Size 6 Size 7 …" at bounding box center [459, 249] width 449 height 30
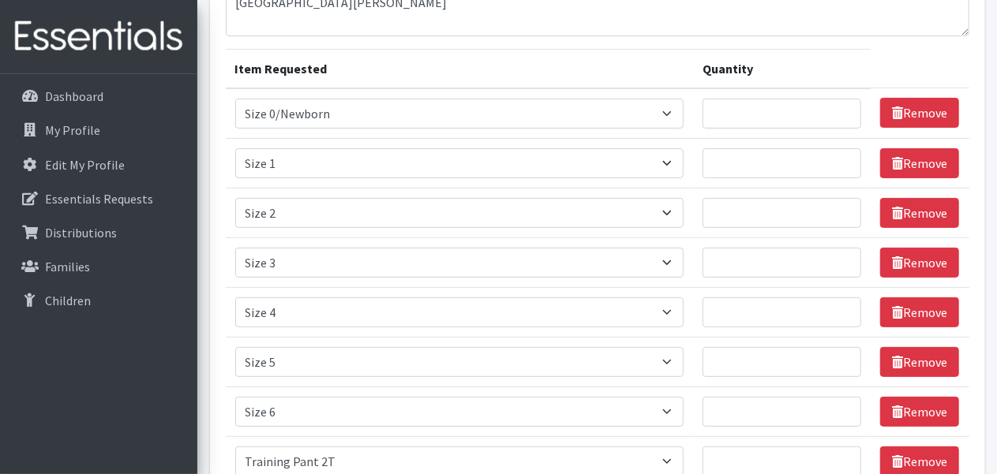
scroll to position [152, 0]
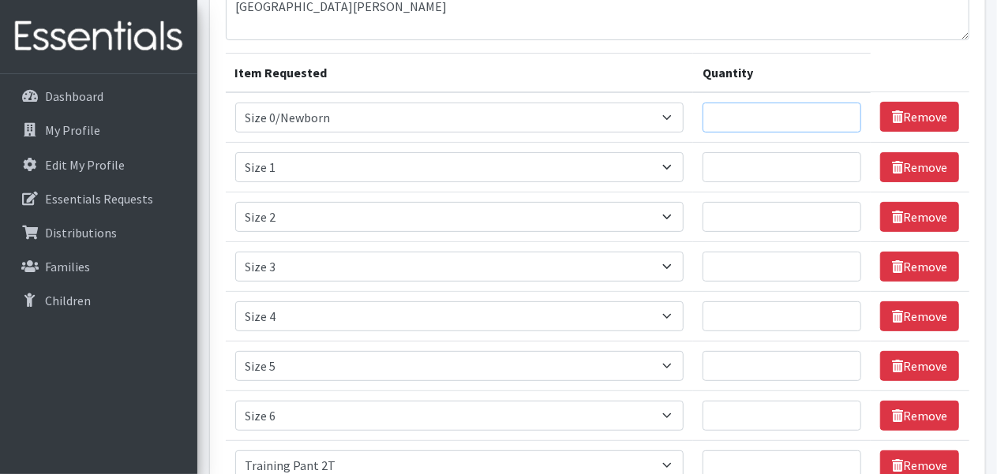
click at [747, 123] on input "Quantity" at bounding box center [781, 118] width 159 height 30
type input "225"
click at [781, 175] on input "Quantity" at bounding box center [781, 167] width 159 height 30
type input "450"
click at [763, 215] on input "Quantity" at bounding box center [781, 217] width 159 height 30
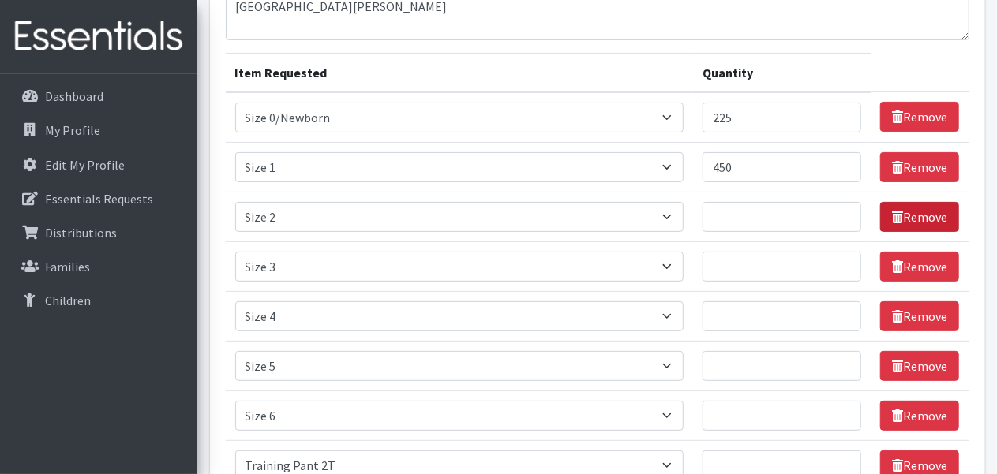
click at [909, 212] on link "Remove" at bounding box center [919, 217] width 79 height 30
click at [780, 217] on input "Quantity" at bounding box center [781, 217] width 159 height 30
type input "325"
click at [735, 263] on input "Quantity" at bounding box center [781, 267] width 159 height 30
type input "1000"
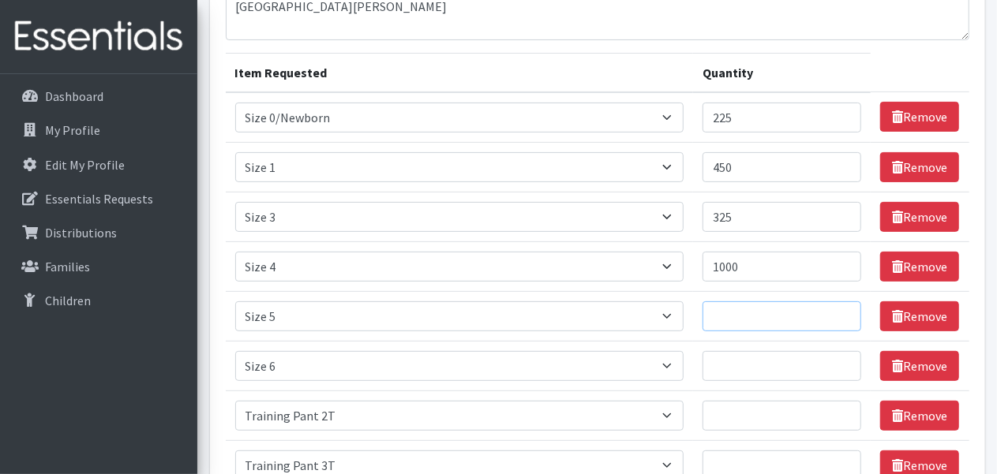
click at [740, 317] on input "Quantity" at bounding box center [781, 317] width 159 height 30
type input "600"
click at [756, 376] on input "Quantity" at bounding box center [781, 366] width 159 height 30
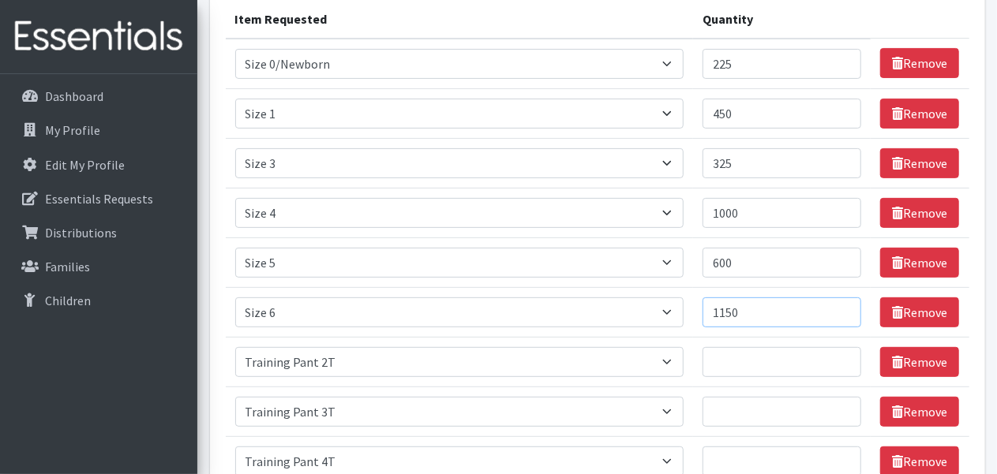
scroll to position [231, 0]
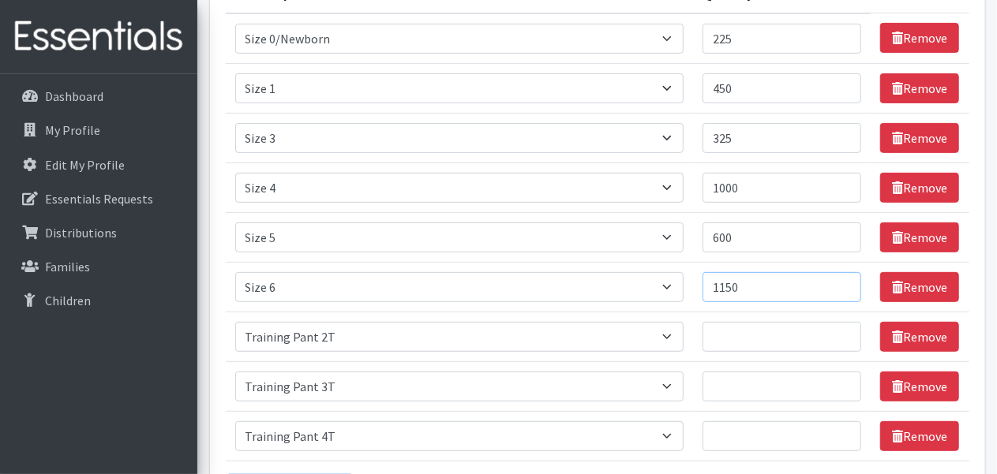
type input "1150"
click at [750, 325] on input "Quantity" at bounding box center [781, 337] width 159 height 30
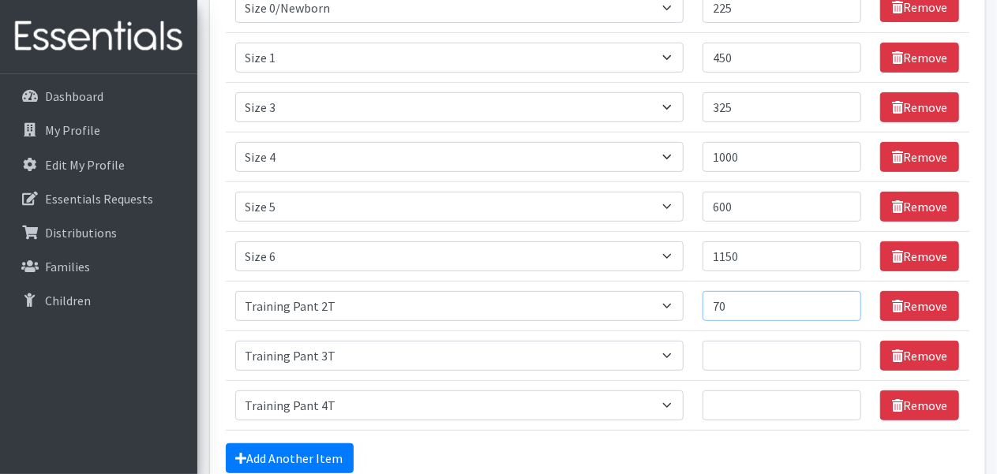
scroll to position [310, 0]
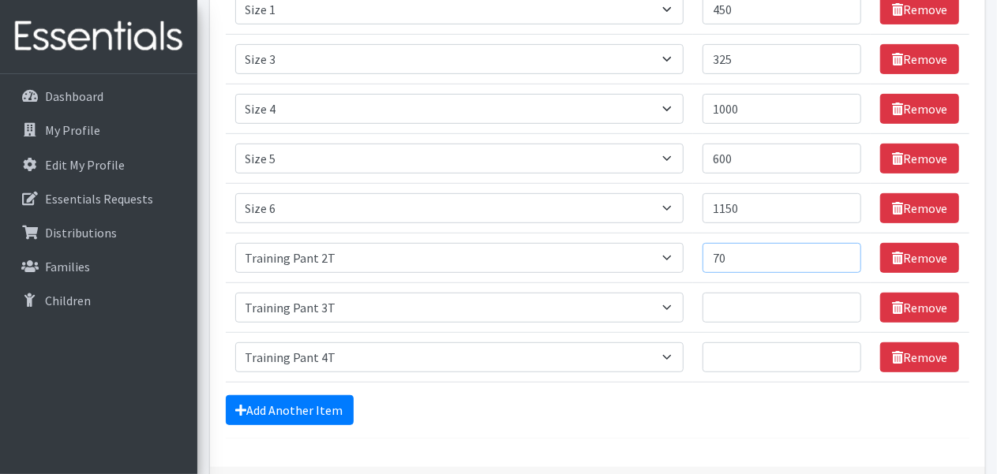
type input "70"
click at [770, 310] on input "Quantity" at bounding box center [781, 308] width 159 height 30
type input "70"
click at [766, 359] on input "Quantity" at bounding box center [781, 358] width 159 height 30
type input "80"
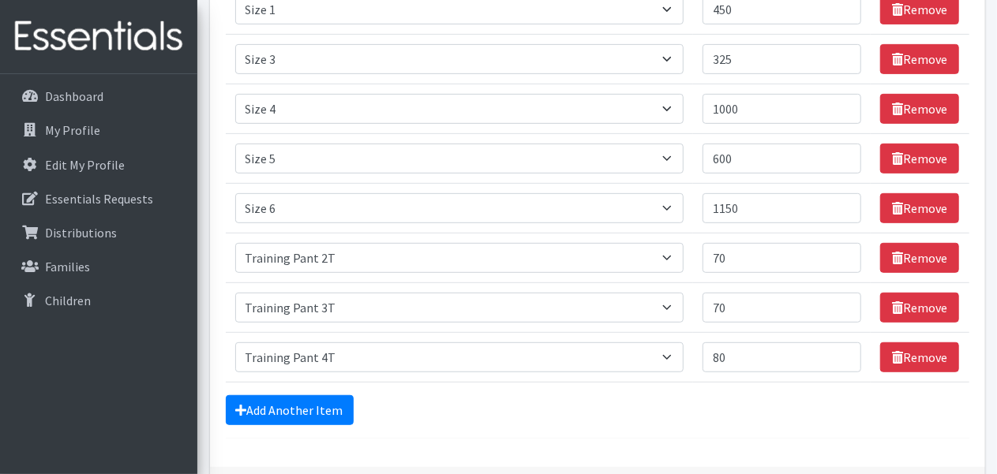
click at [681, 440] on div "Comments: St. Louis Item Requested Quantity Item Requested Select an item Size …" at bounding box center [597, 129] width 775 height 675
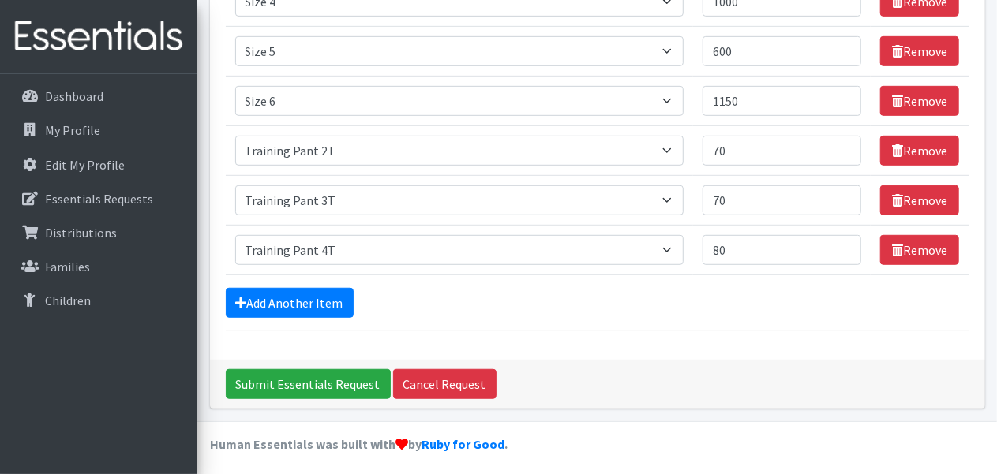
scroll to position [418, 0]
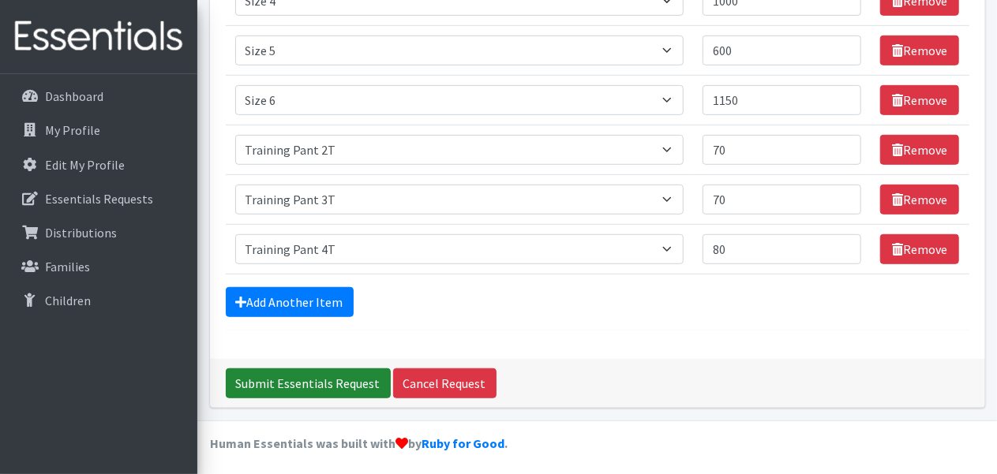
click at [324, 380] on input "Submit Essentials Request" at bounding box center [308, 384] width 165 height 30
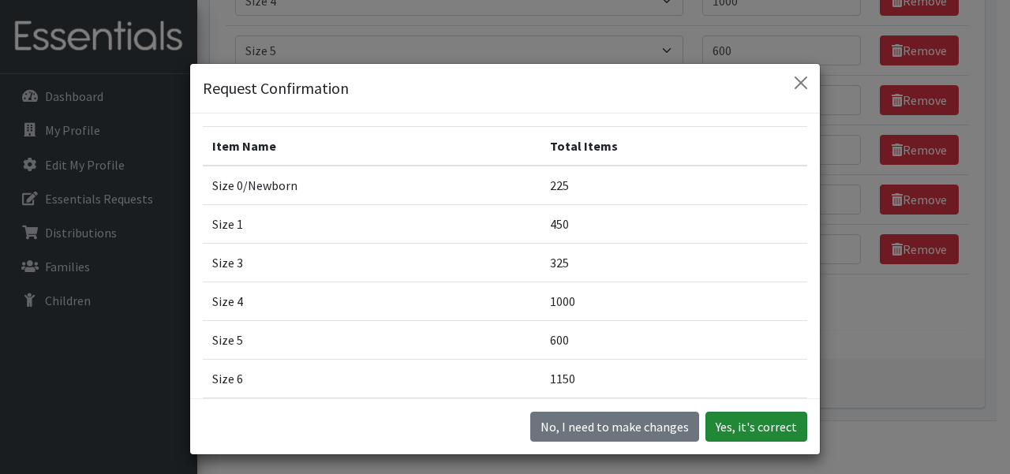
click at [756, 421] on button "Yes, it's correct" at bounding box center [757, 427] width 102 height 30
